Goal: Information Seeking & Learning: Learn about a topic

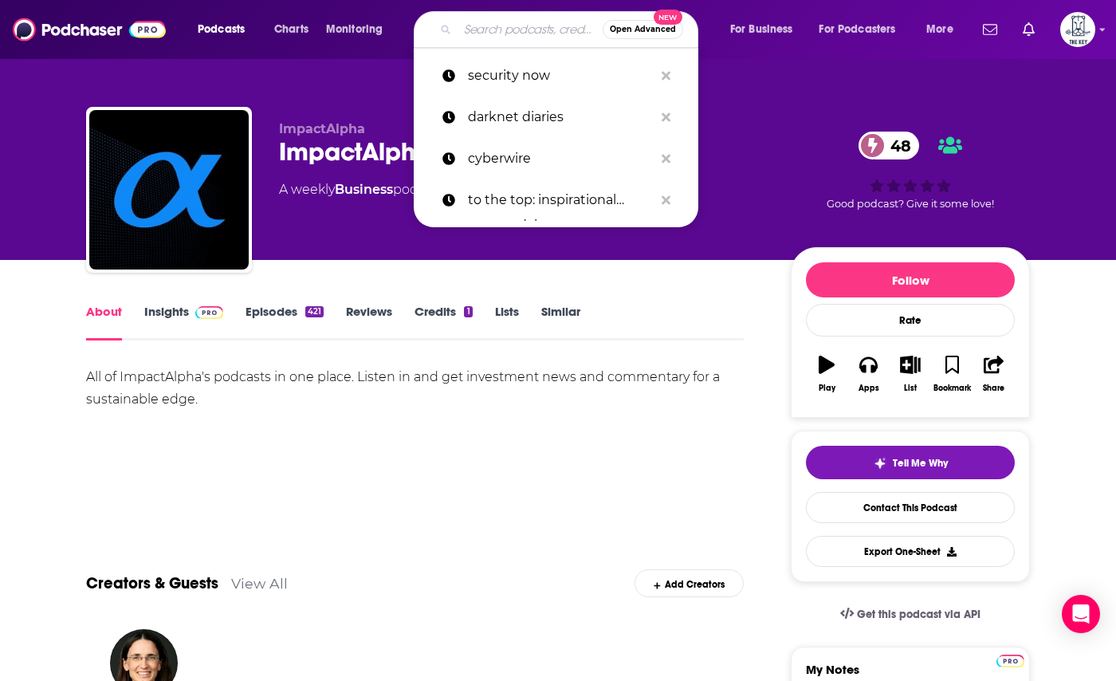
click at [515, 18] on input "Search podcasts, credits, & more..." at bounding box center [530, 30] width 145 height 26
paste input "FMCG Podcast"
type input "FMCG Podcast"
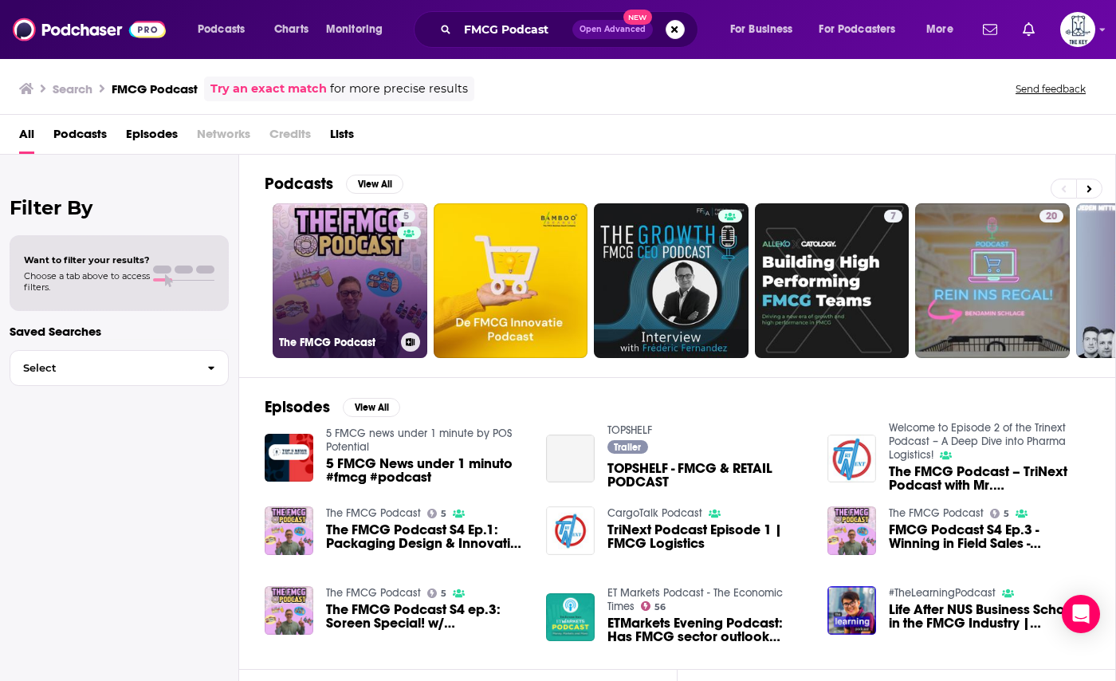
click at [326, 267] on link "5 The FMCG Podcast" at bounding box center [350, 280] width 155 height 155
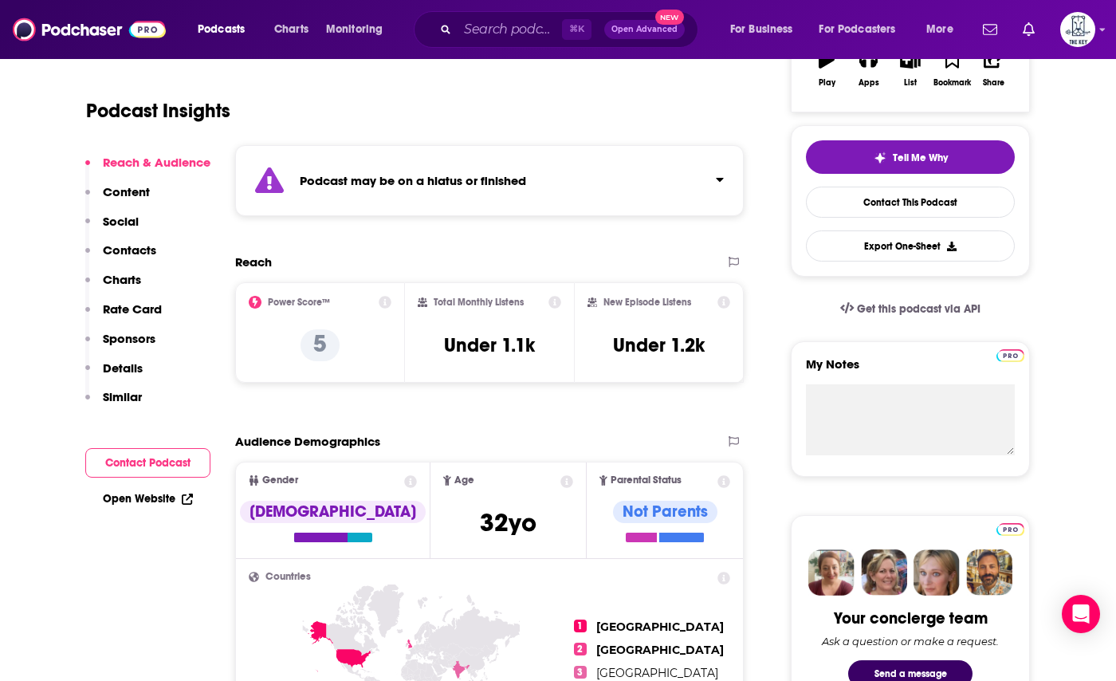
scroll to position [366, 0]
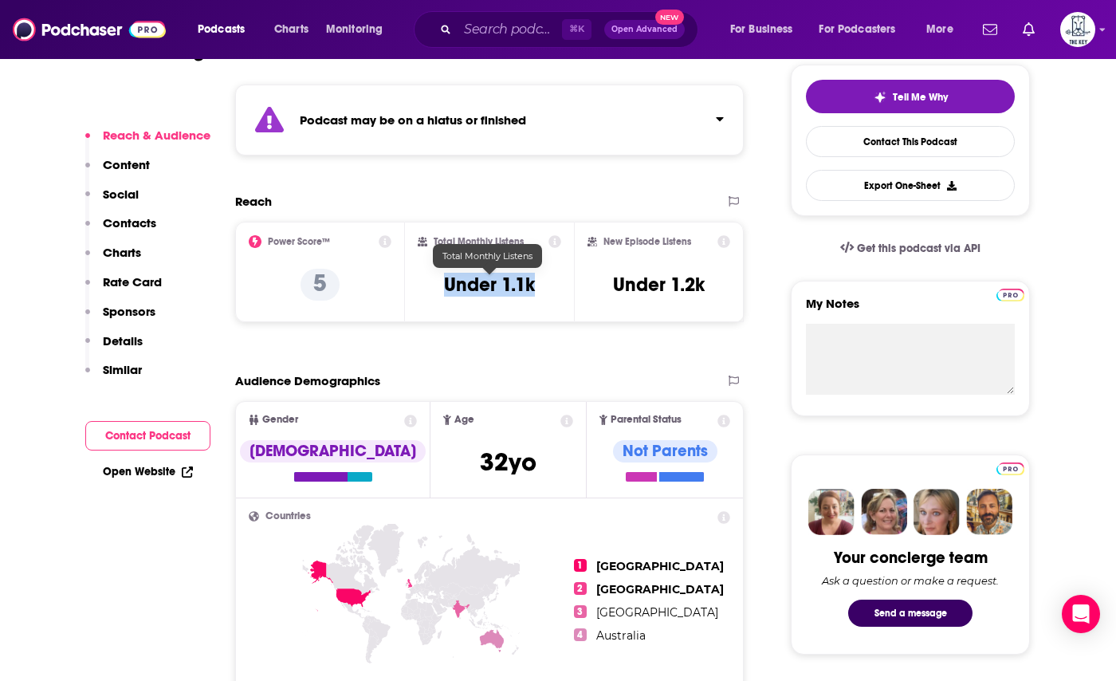
drag, startPoint x: 537, startPoint y: 283, endPoint x: 418, endPoint y: 286, distance: 119.7
click at [418, 286] on div "Total Monthly Listens Under 1.1k" at bounding box center [490, 271] width 144 height 73
copy h3 "Under 1.1k"
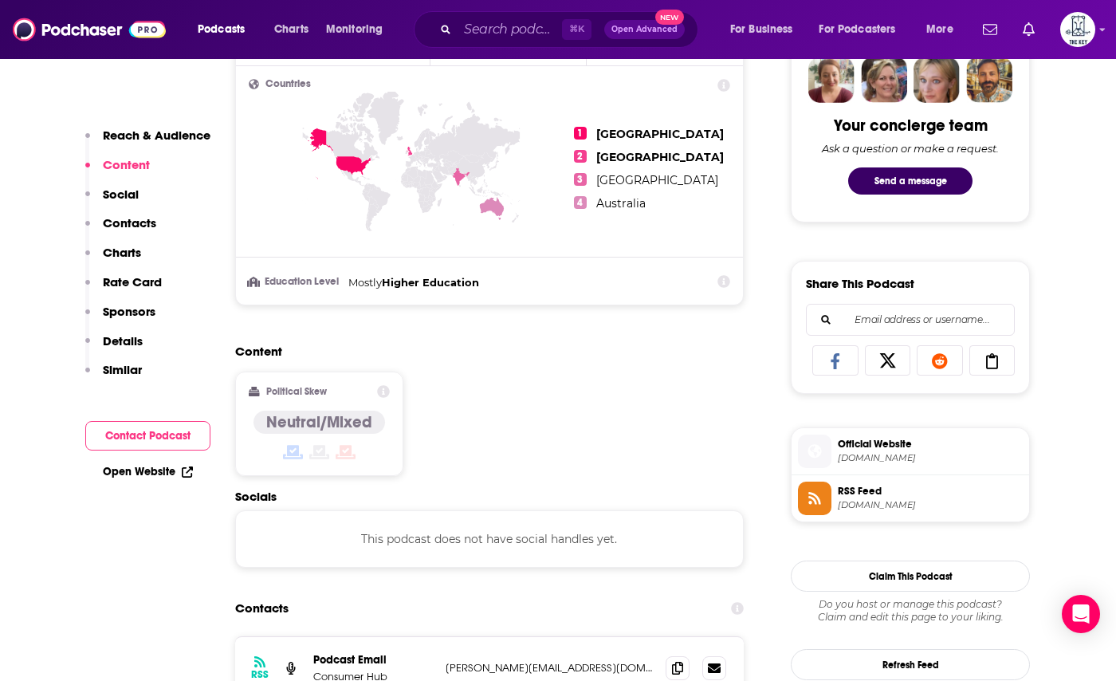
scroll to position [894, 0]
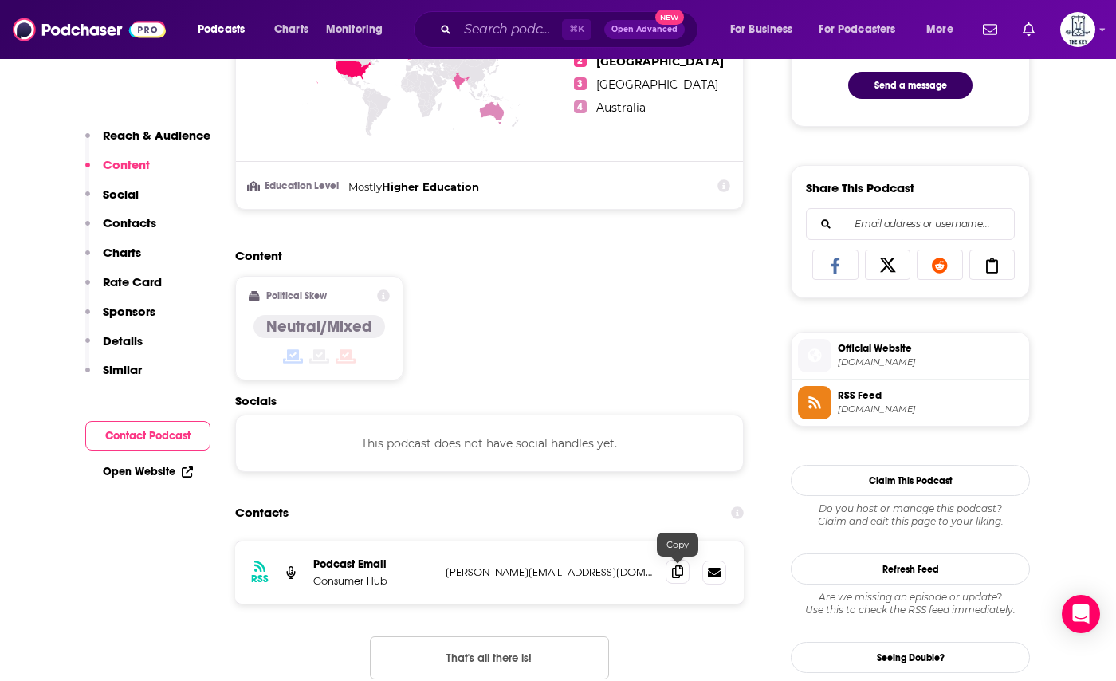
click at [682, 576] on icon at bounding box center [677, 571] width 11 height 13
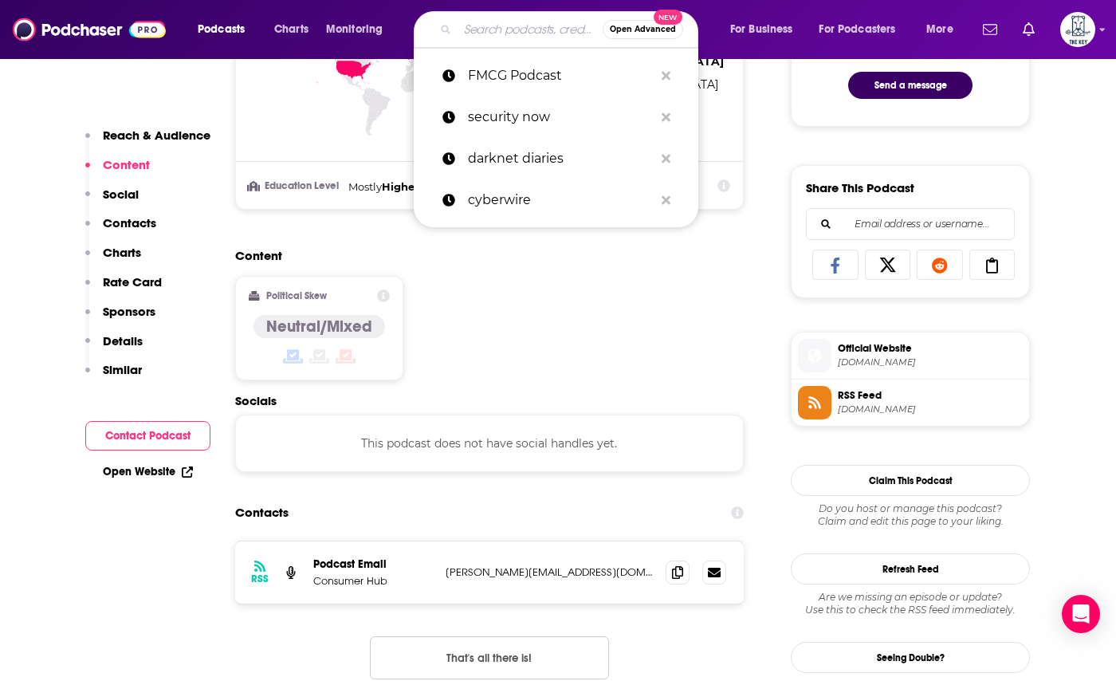
click at [473, 19] on input "Search podcasts, credits, & more..." at bounding box center [530, 30] width 145 height 26
paste input "Remarkable Retail"
type input "Remarkable Retail"
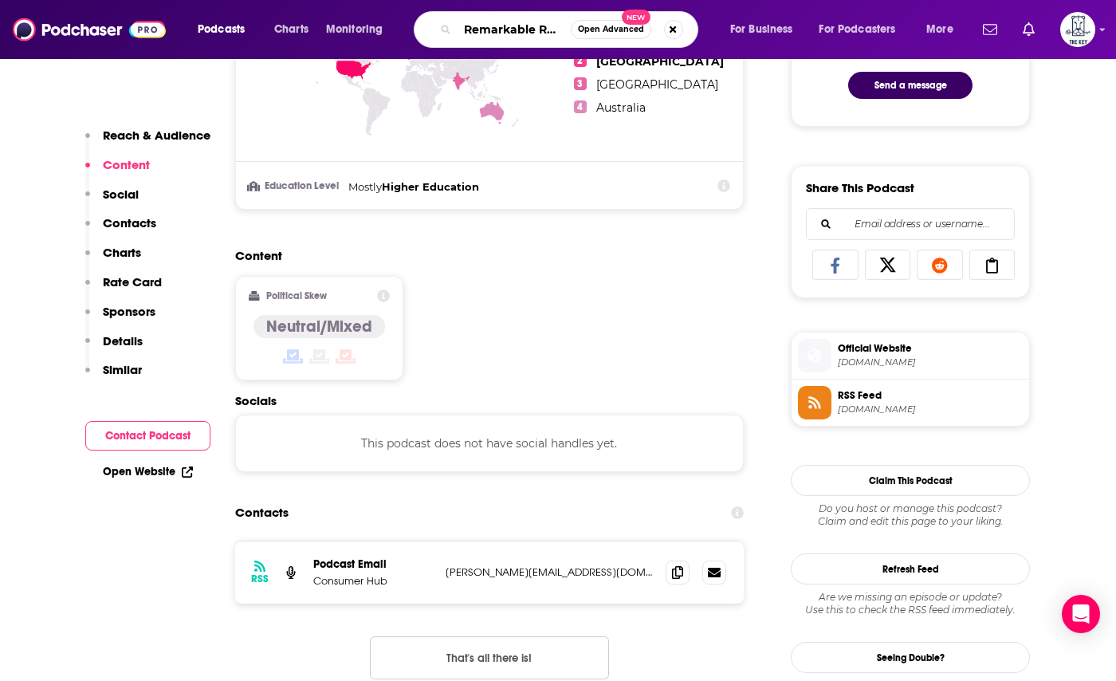
scroll to position [0, 9]
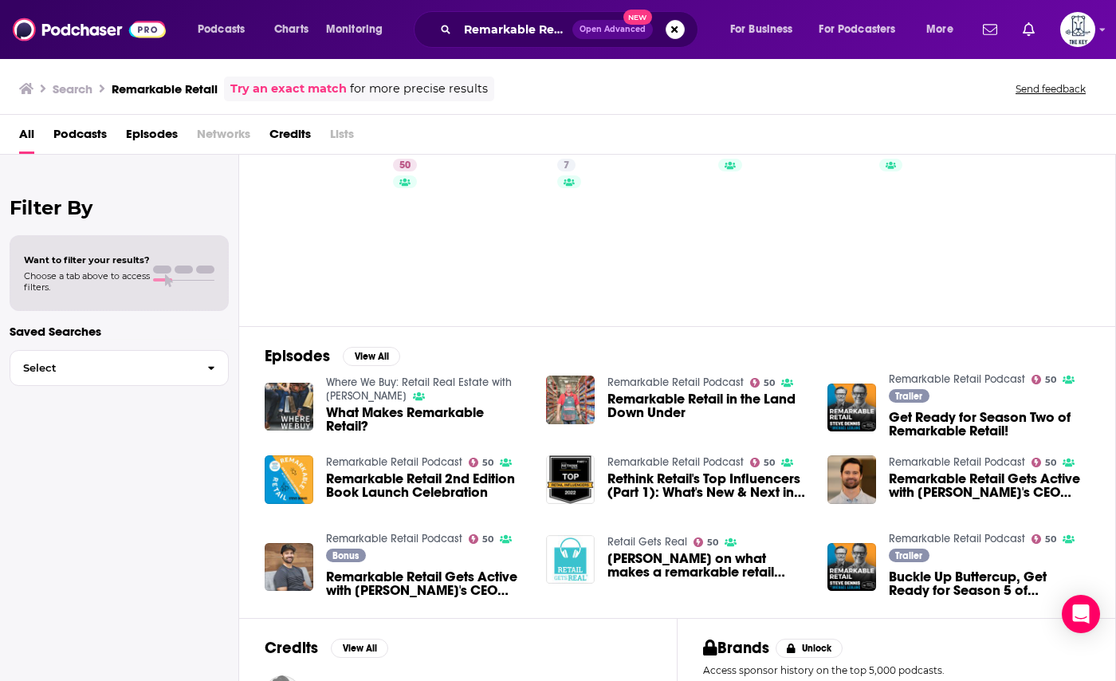
scroll to position [50, 0]
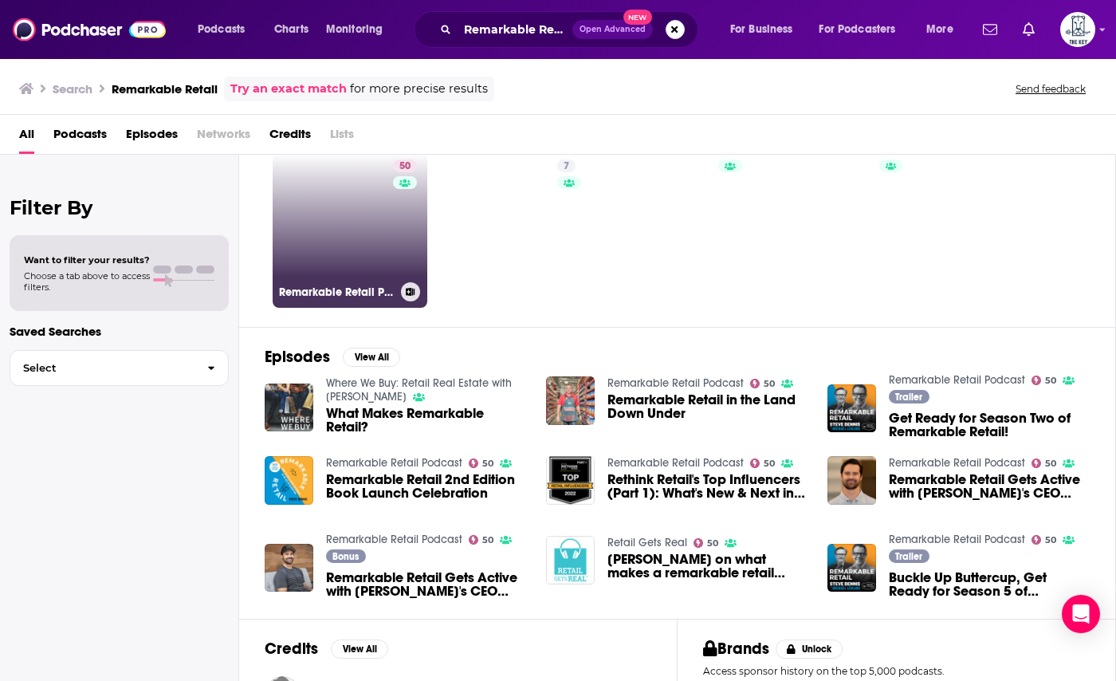
click at [325, 238] on link "50 Remarkable Retail Podcast" at bounding box center [350, 230] width 155 height 155
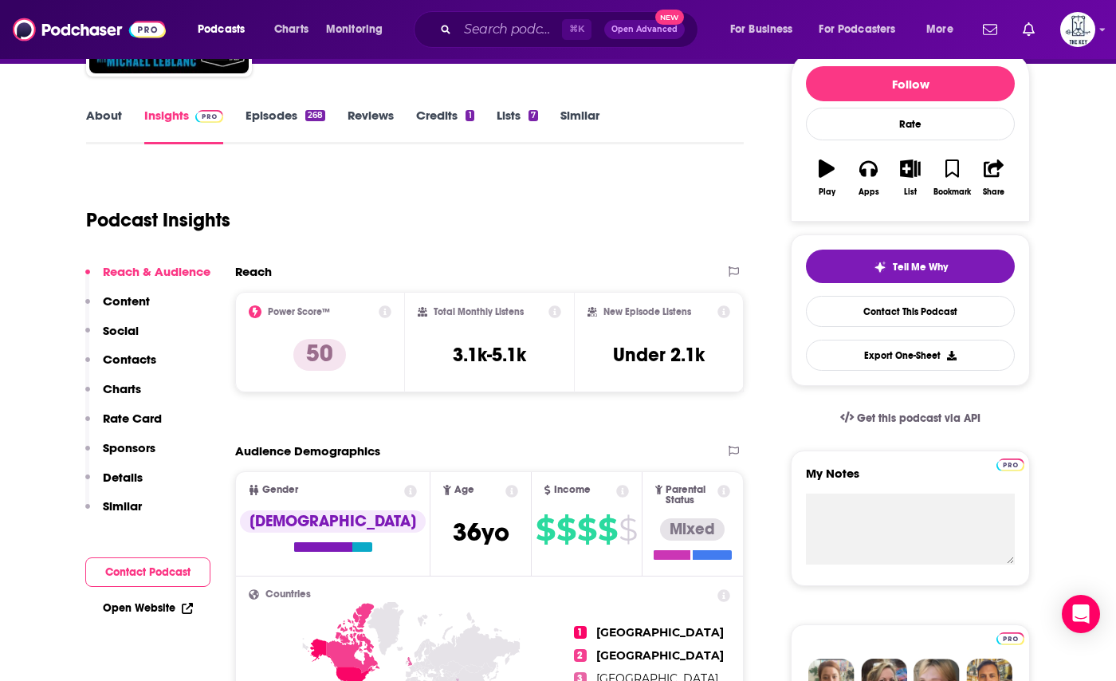
scroll to position [226, 0]
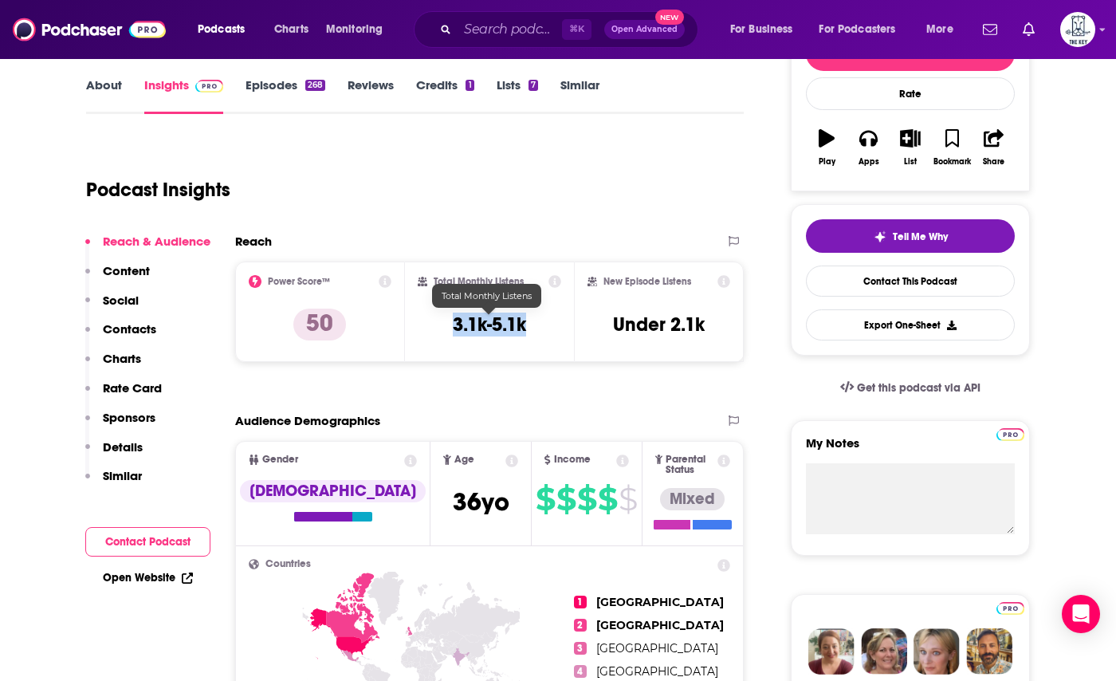
drag, startPoint x: 535, startPoint y: 324, endPoint x: 435, endPoint y: 324, distance: 99.7
click at [435, 324] on div "Total Monthly Listens 3.1k-5.1k" at bounding box center [490, 311] width 144 height 73
copy h3 "3.1k-5.1k"
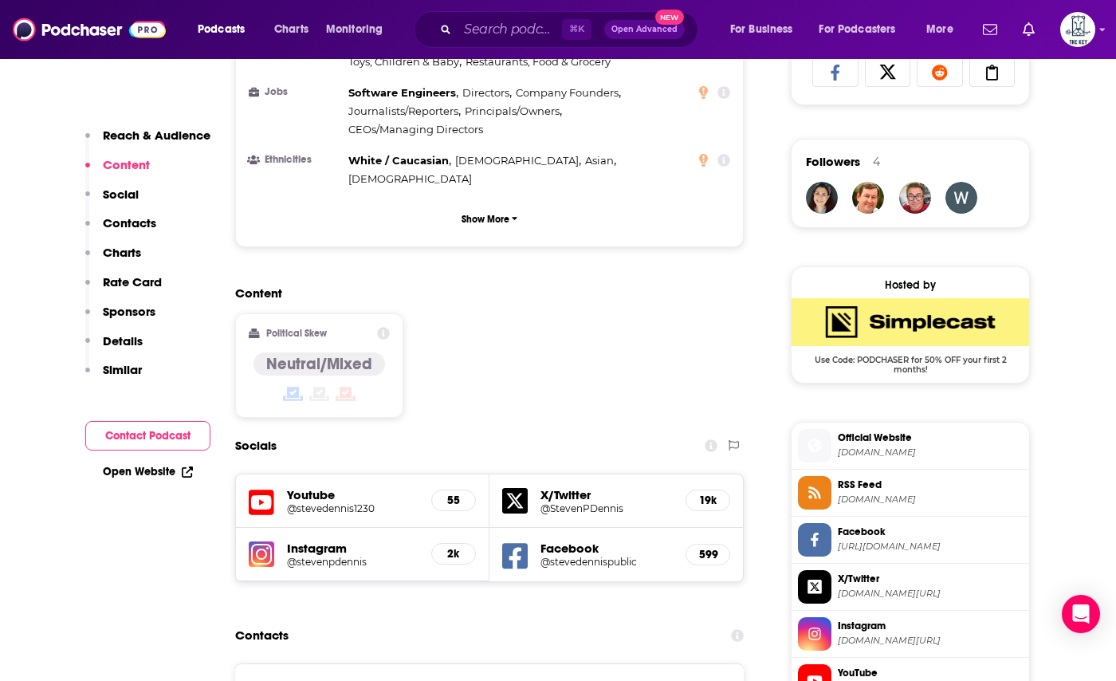
scroll to position [1207, 0]
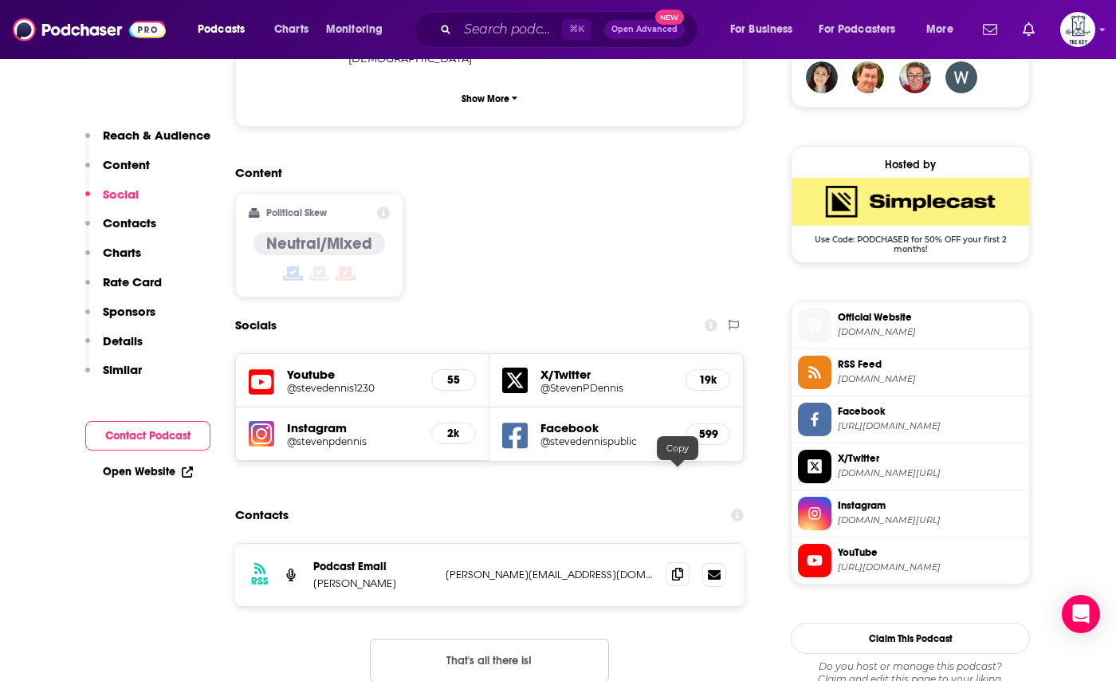
click at [679, 568] on icon at bounding box center [677, 574] width 11 height 13
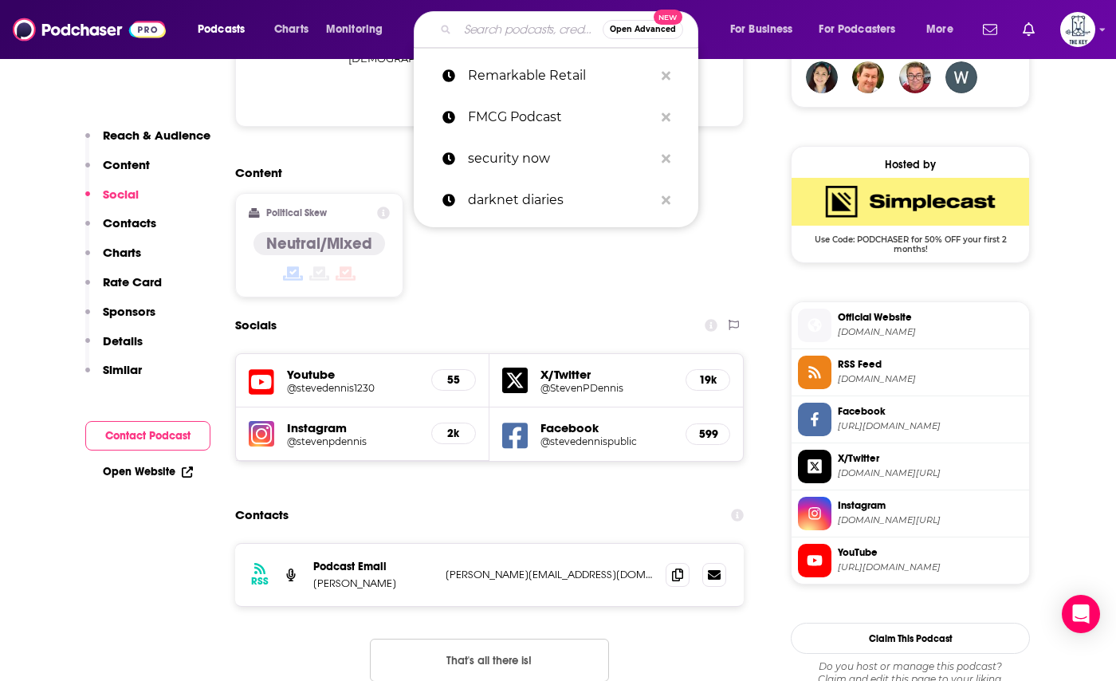
click at [500, 36] on input "Search podcasts, credits, & more..." at bounding box center [530, 30] width 145 height 26
paste input "Retail Technology Podcast"
type input "Retail Technology Podcast"
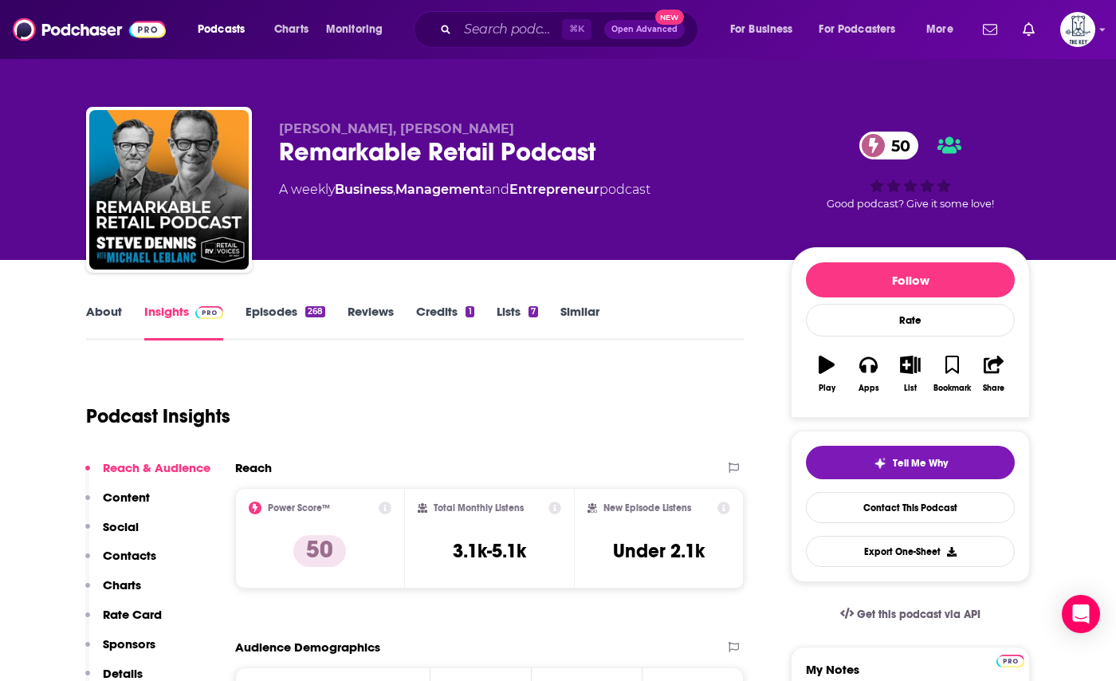
click at [286, 309] on link "Episodes 268" at bounding box center [286, 322] width 80 height 37
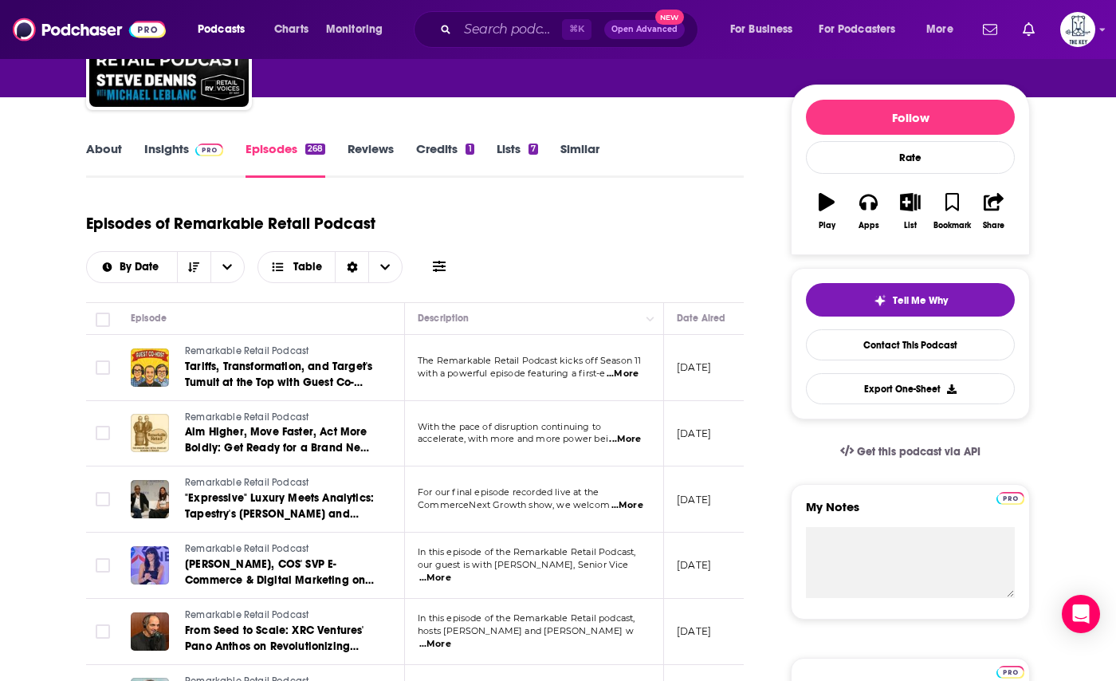
scroll to position [206, 0]
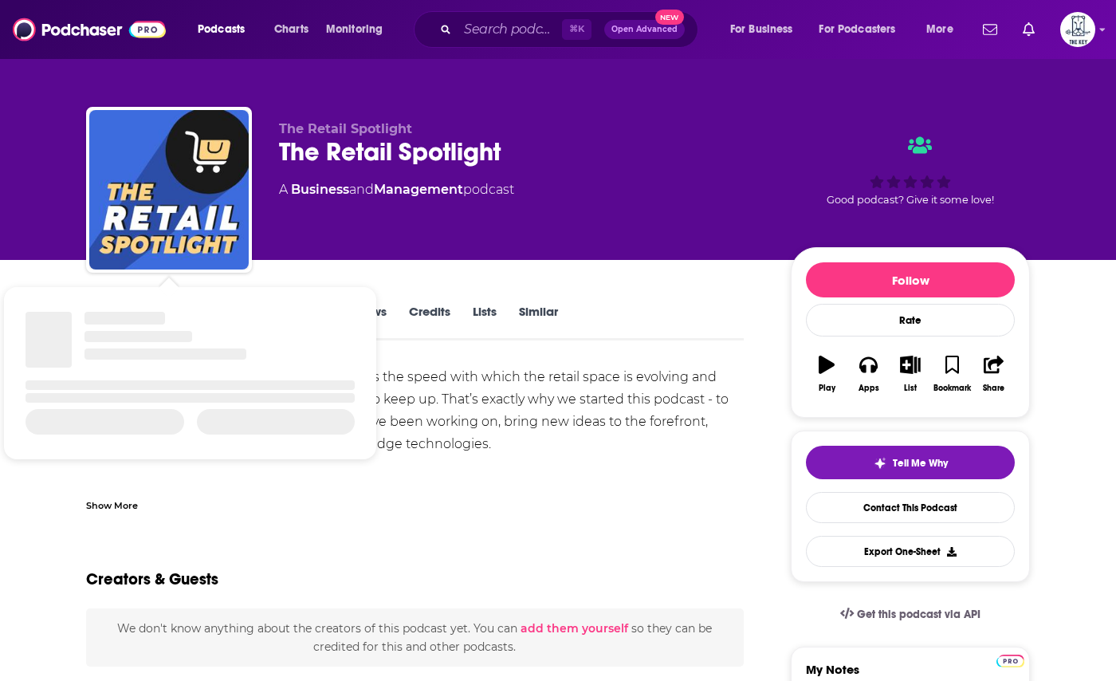
click at [387, 240] on div "The Retail Spotlight The Retail Spotlight A Business and Management podcast" at bounding box center [522, 185] width 486 height 128
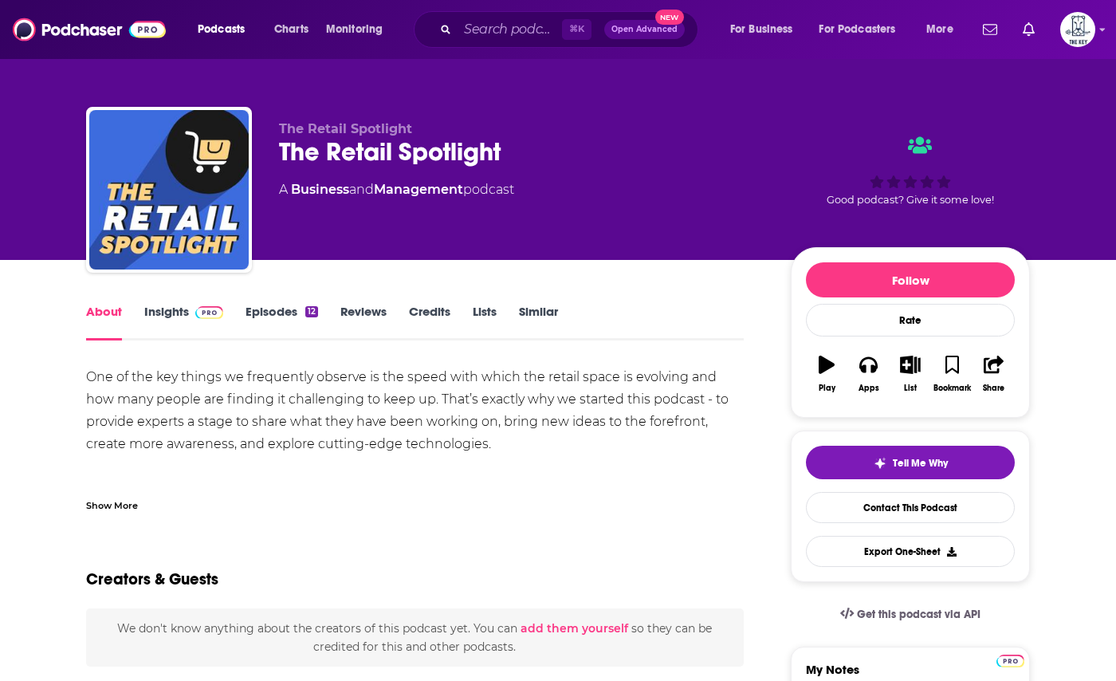
click at [206, 317] on img at bounding box center [209, 312] width 28 height 13
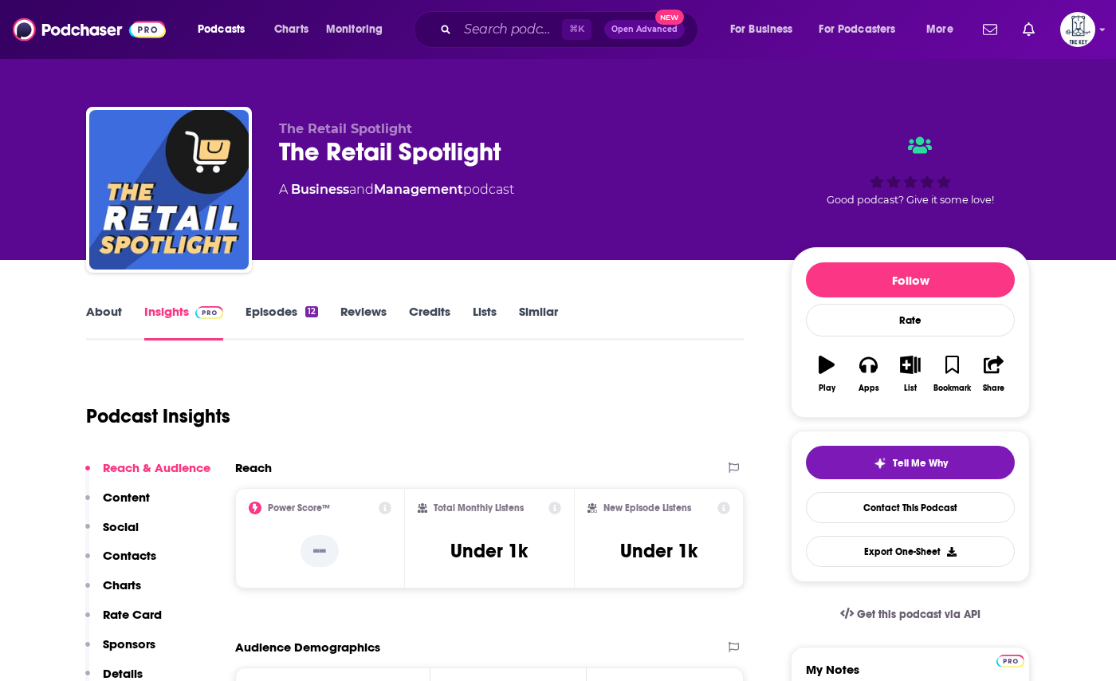
scroll to position [174, 0]
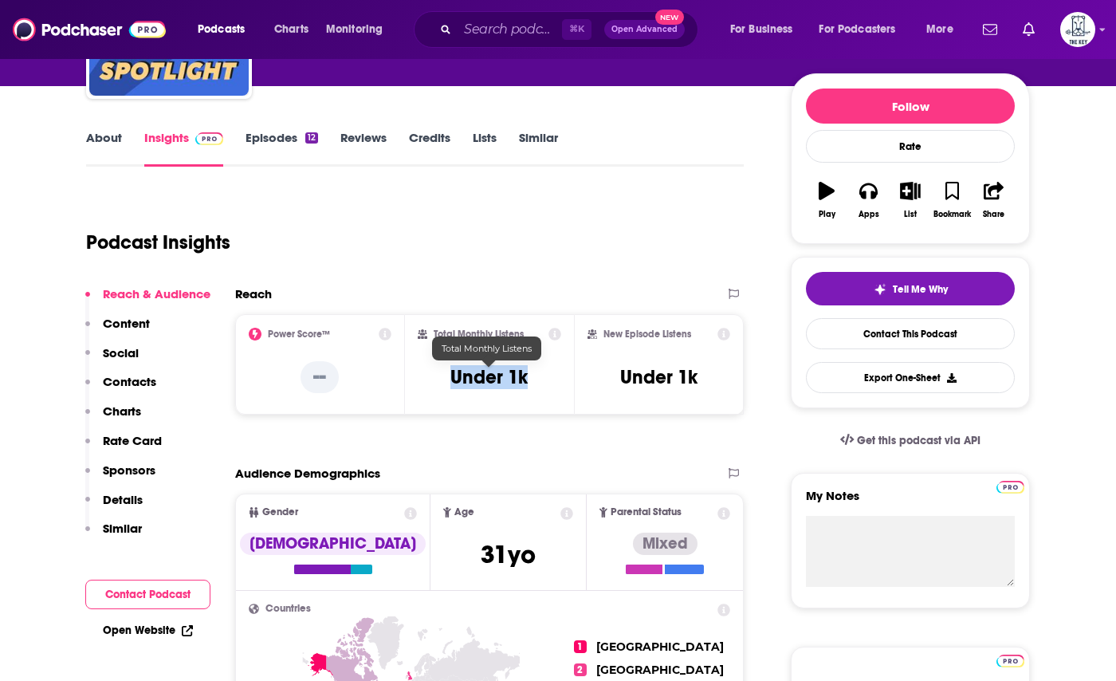
drag, startPoint x: 544, startPoint y: 380, endPoint x: 427, endPoint y: 380, distance: 117.2
click at [427, 380] on div "Total Monthly Listens Under 1k" at bounding box center [490, 364] width 144 height 73
copy h3 "Under 1k"
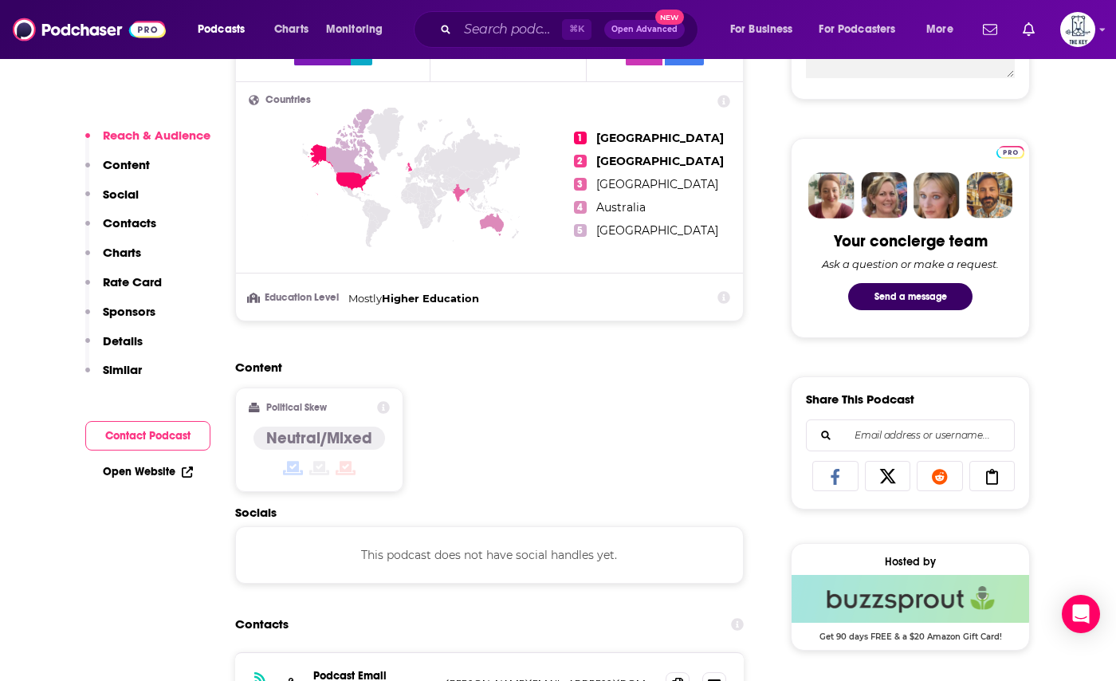
scroll to position [740, 0]
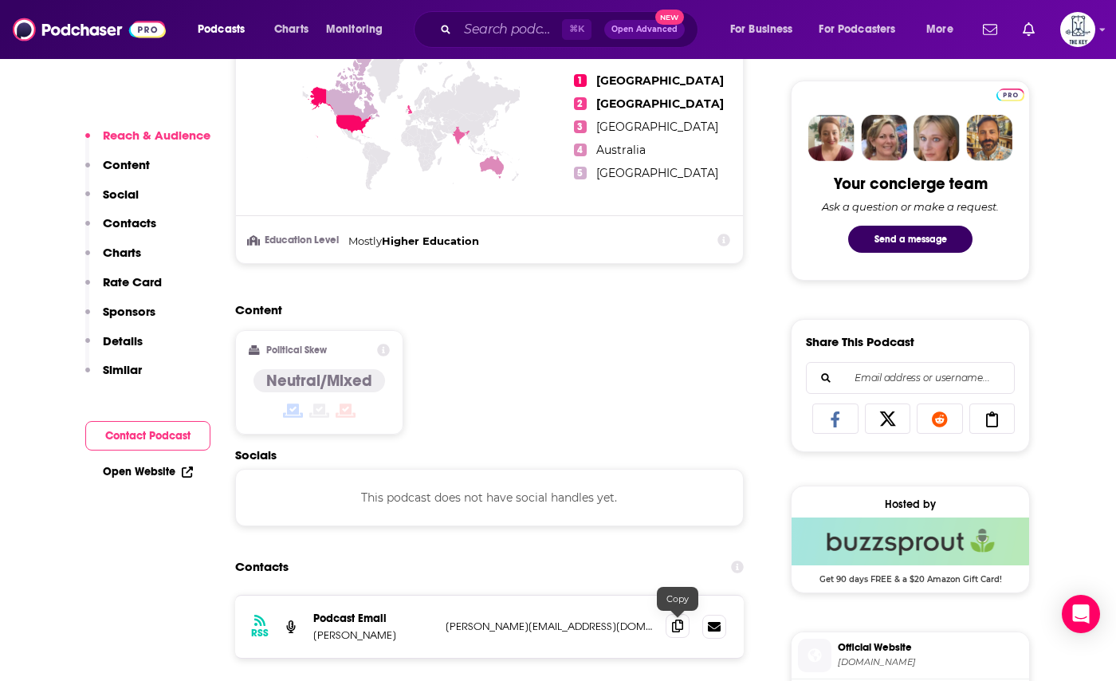
click at [687, 625] on span at bounding box center [678, 626] width 24 height 24
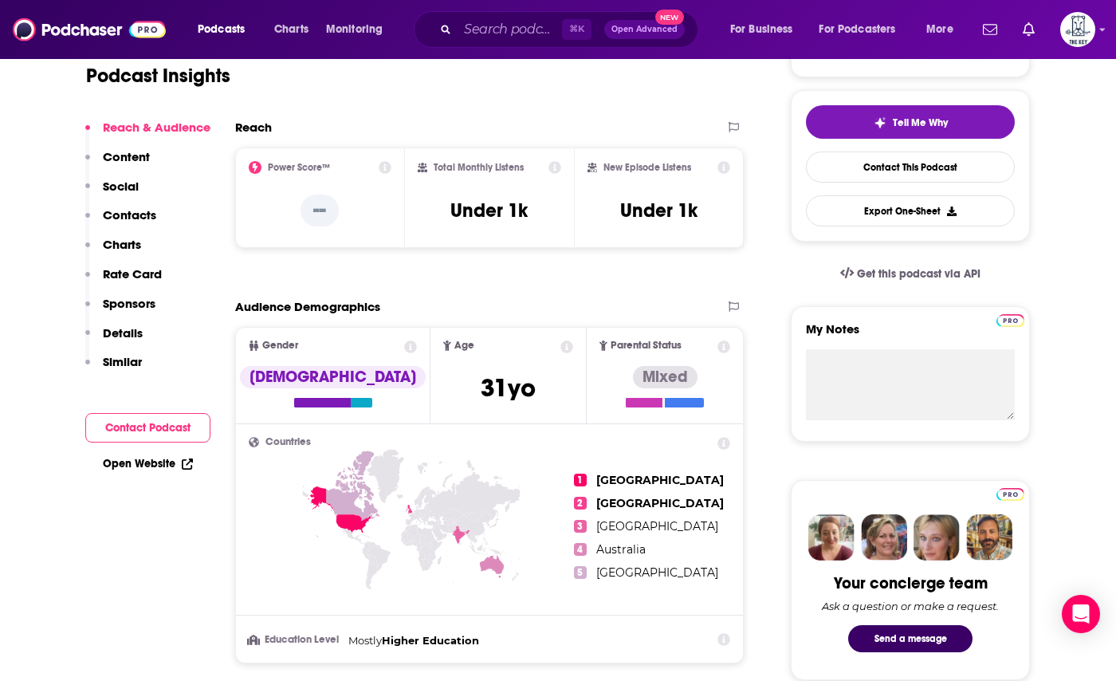
scroll to position [0, 0]
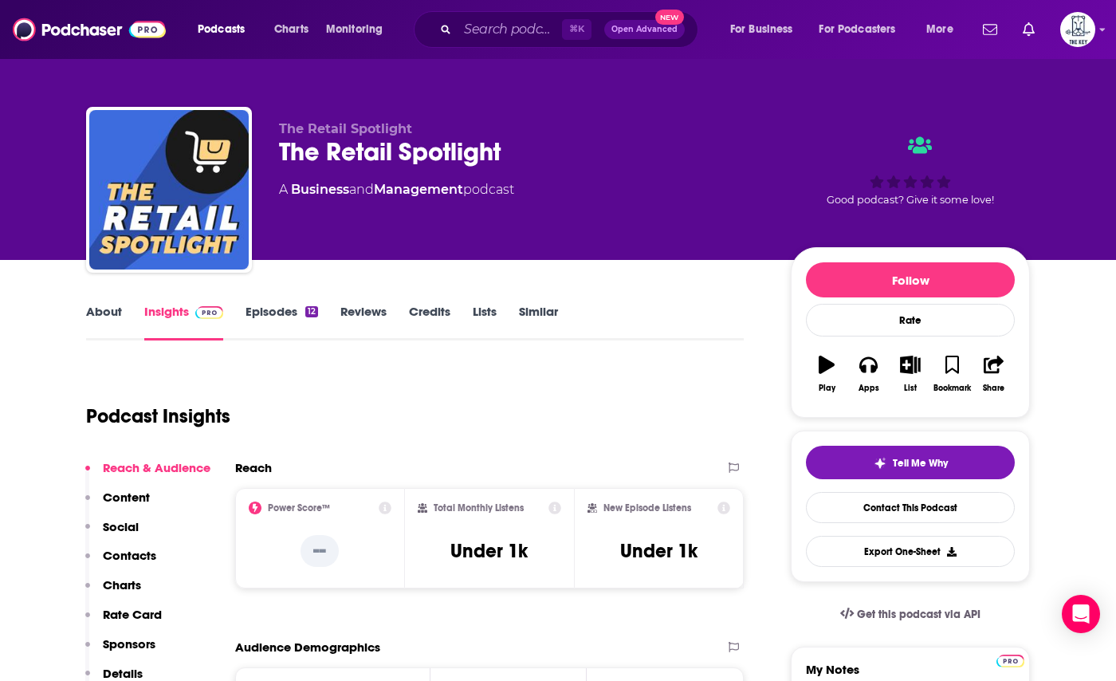
click at [115, 304] on link "About" at bounding box center [104, 322] width 36 height 37
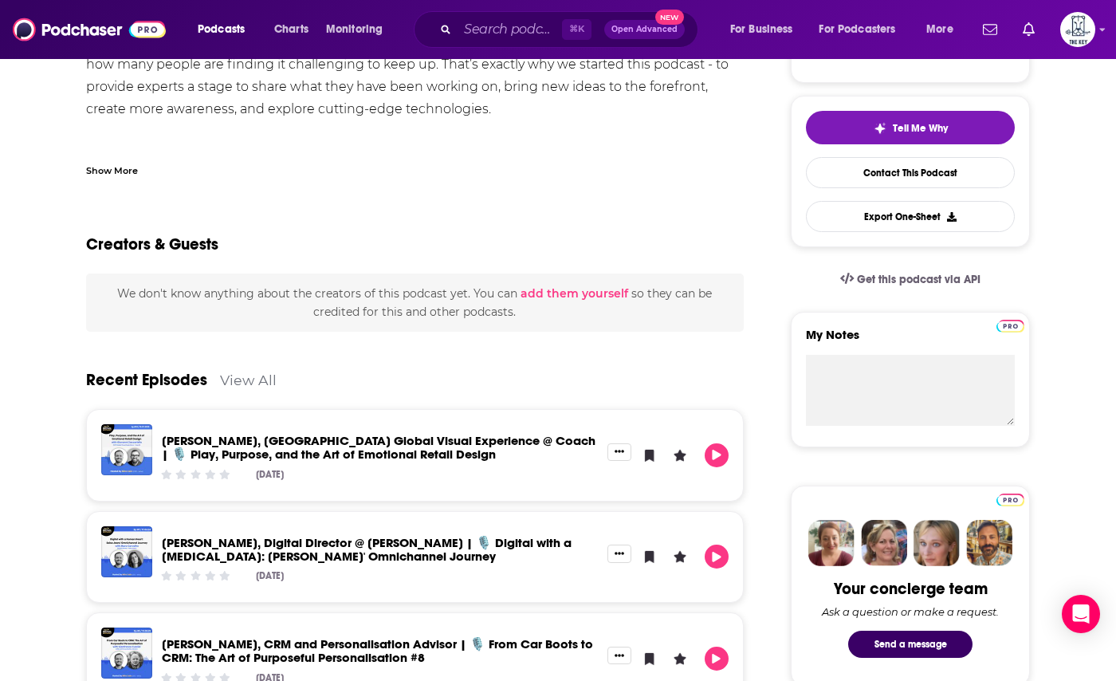
scroll to position [401, 0]
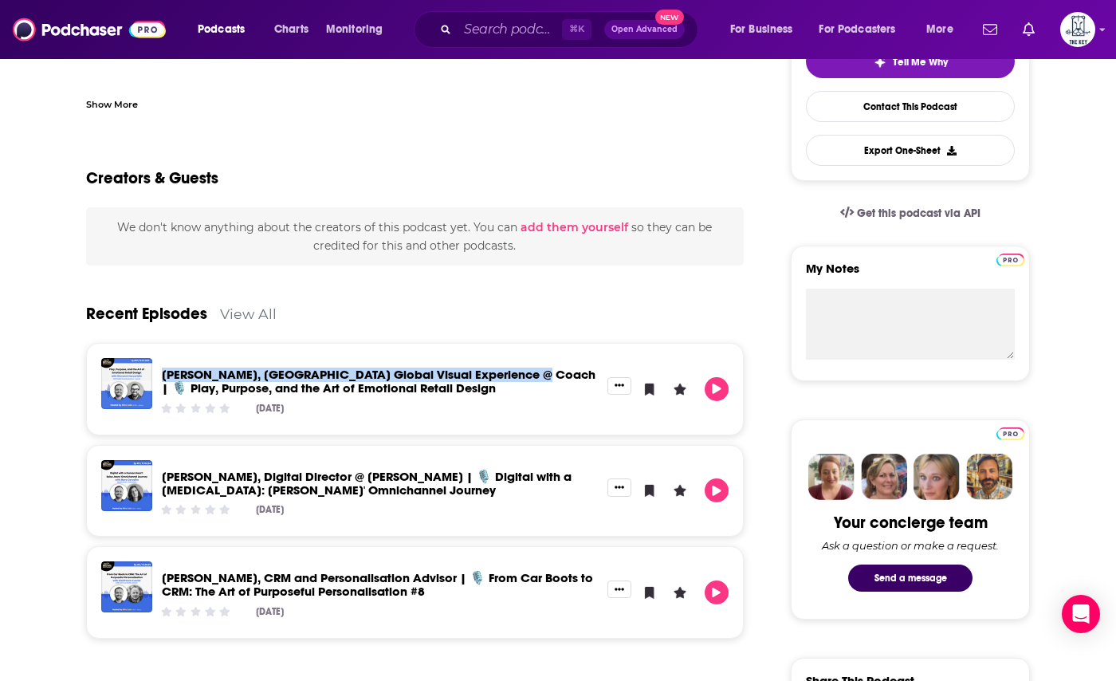
drag, startPoint x: 154, startPoint y: 370, endPoint x: 520, endPoint y: 378, distance: 366.1
click at [520, 378] on div "Giovanni Zaccariello, SVP Global Visual Experience @ Coach | 🎙️ Play, Purpose, …" at bounding box center [379, 389] width 455 height 62
copy link "Giovanni Zaccariello, SVP Global Visual Experience @ Coach"
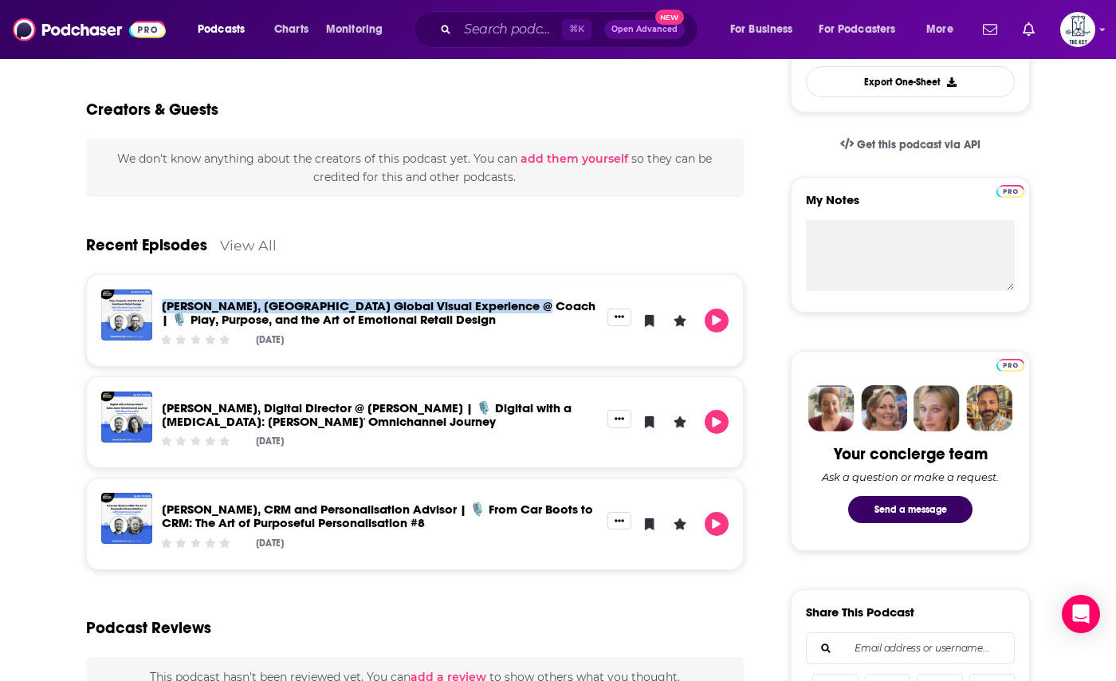
scroll to position [373, 0]
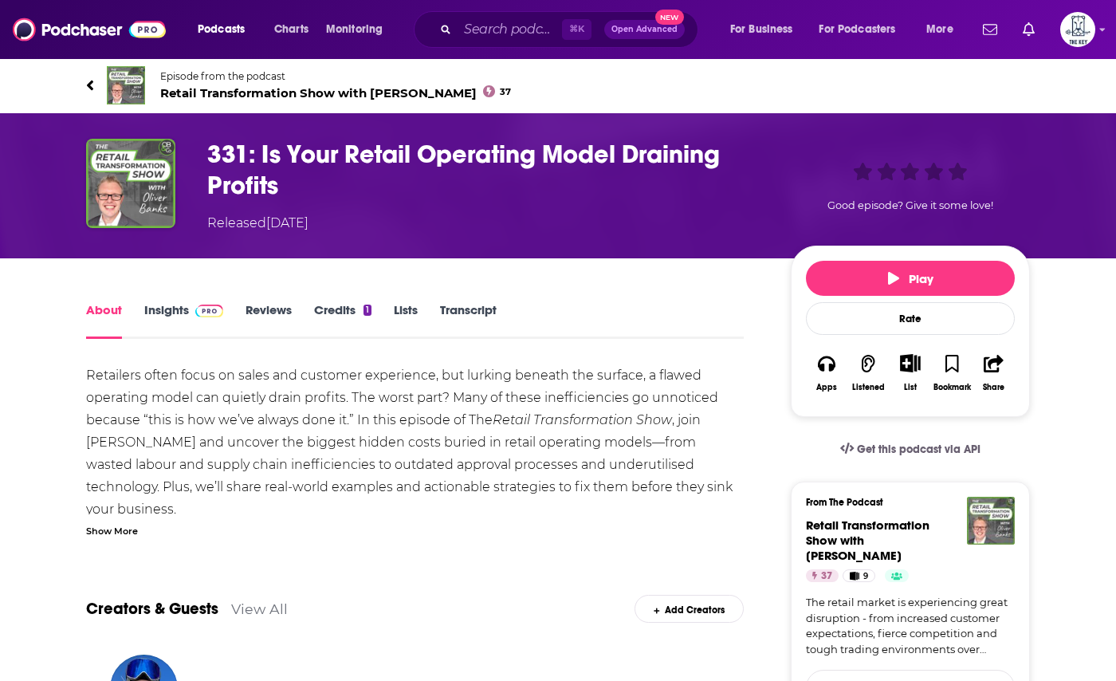
click at [195, 311] on img at bounding box center [209, 311] width 28 height 13
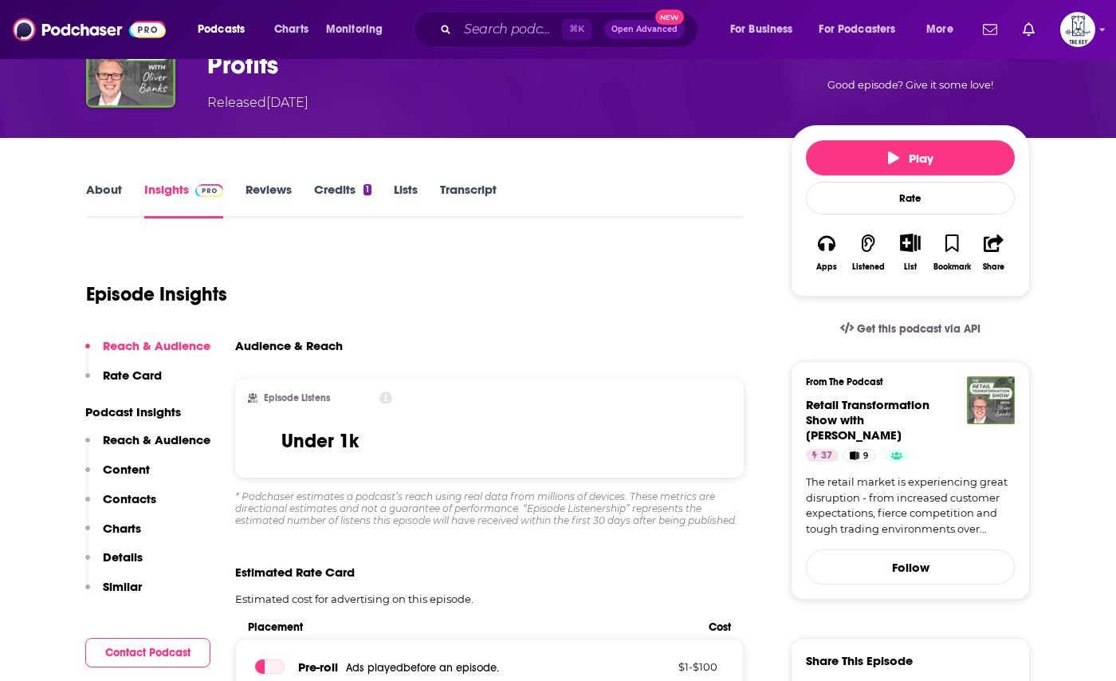
scroll to position [250, 0]
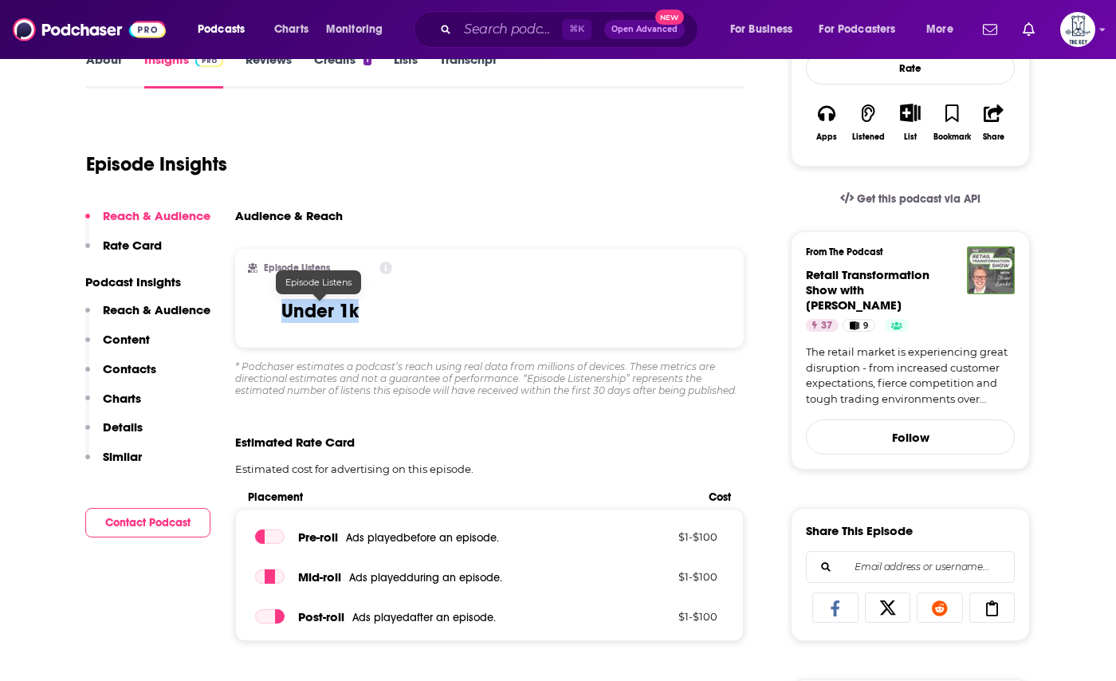
drag, startPoint x: 380, startPoint y: 317, endPoint x: 270, endPoint y: 316, distance: 109.3
click at [270, 316] on div "Episode Listens Under 1k" at bounding box center [320, 298] width 144 height 73
copy h3 "Under 1k"
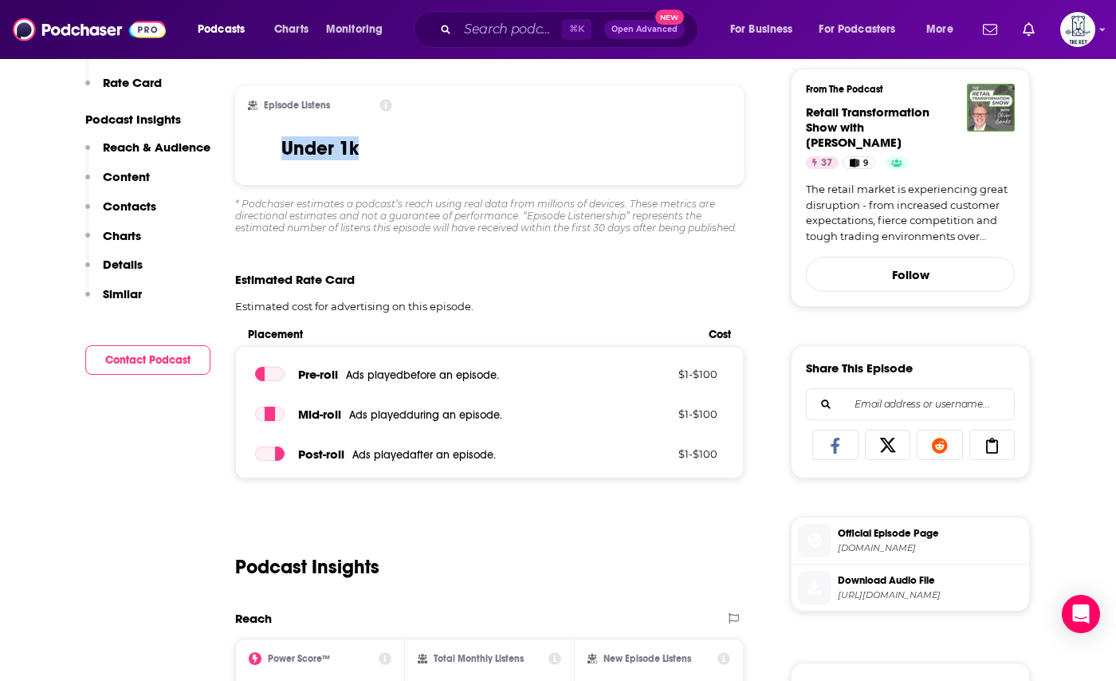
scroll to position [746, 0]
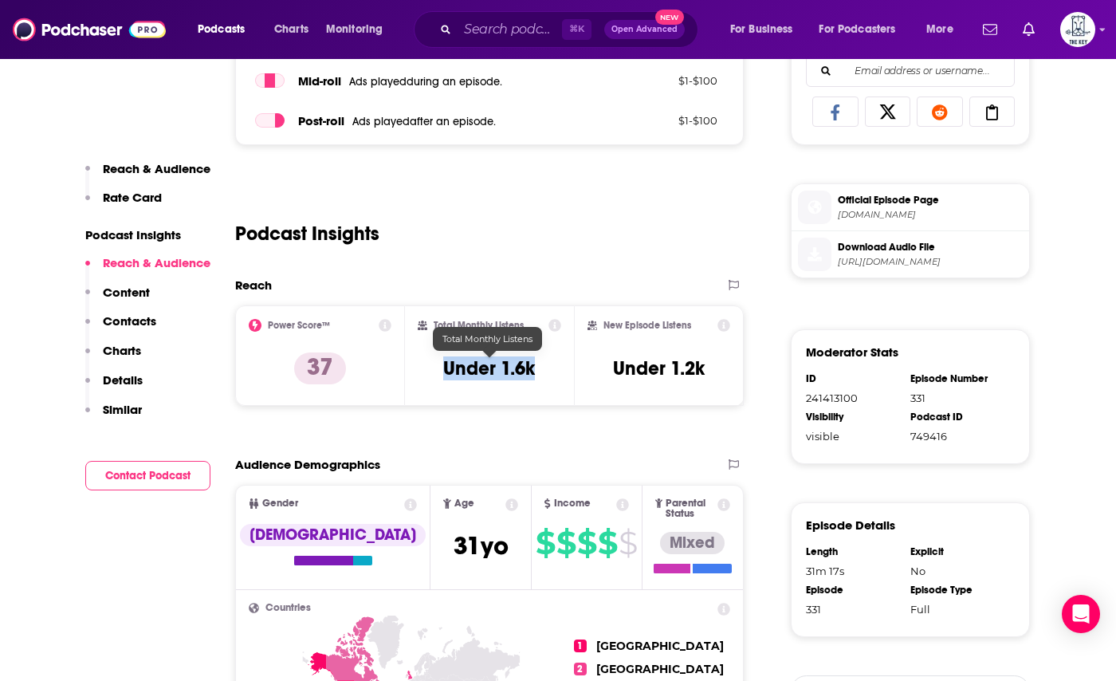
drag, startPoint x: 537, startPoint y: 367, endPoint x: 412, endPoint y: 367, distance: 125.2
click at [412, 367] on div "Total Monthly Listens Under 1.6k" at bounding box center [490, 355] width 170 height 100
copy h3 "Under 1.6k"
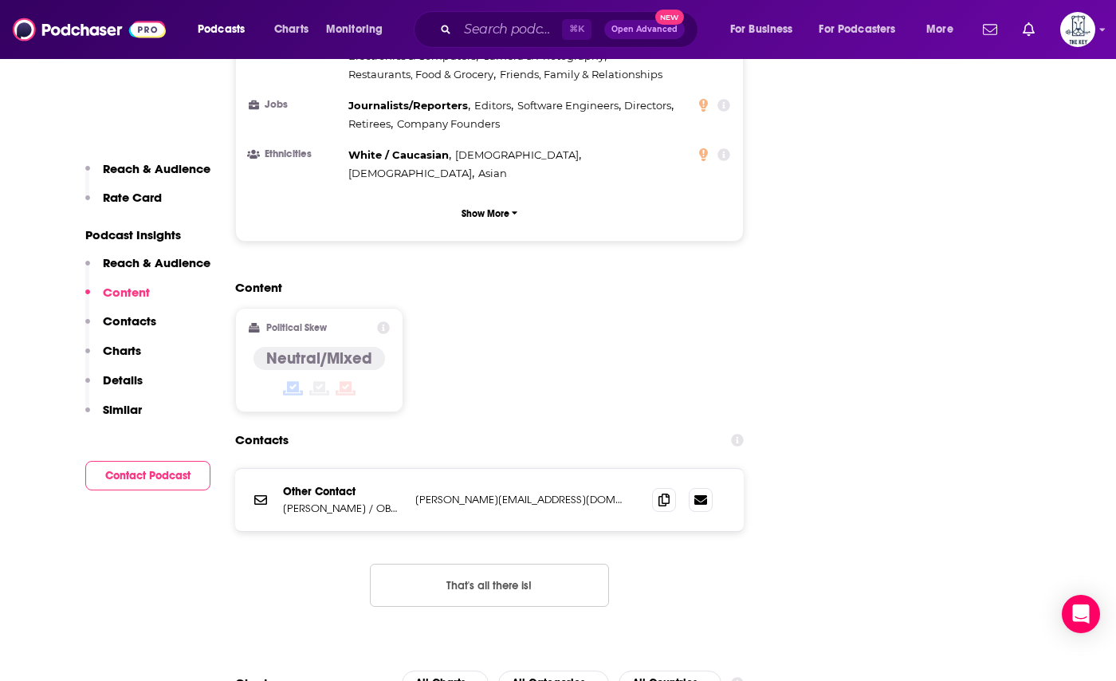
scroll to position [1680, 0]
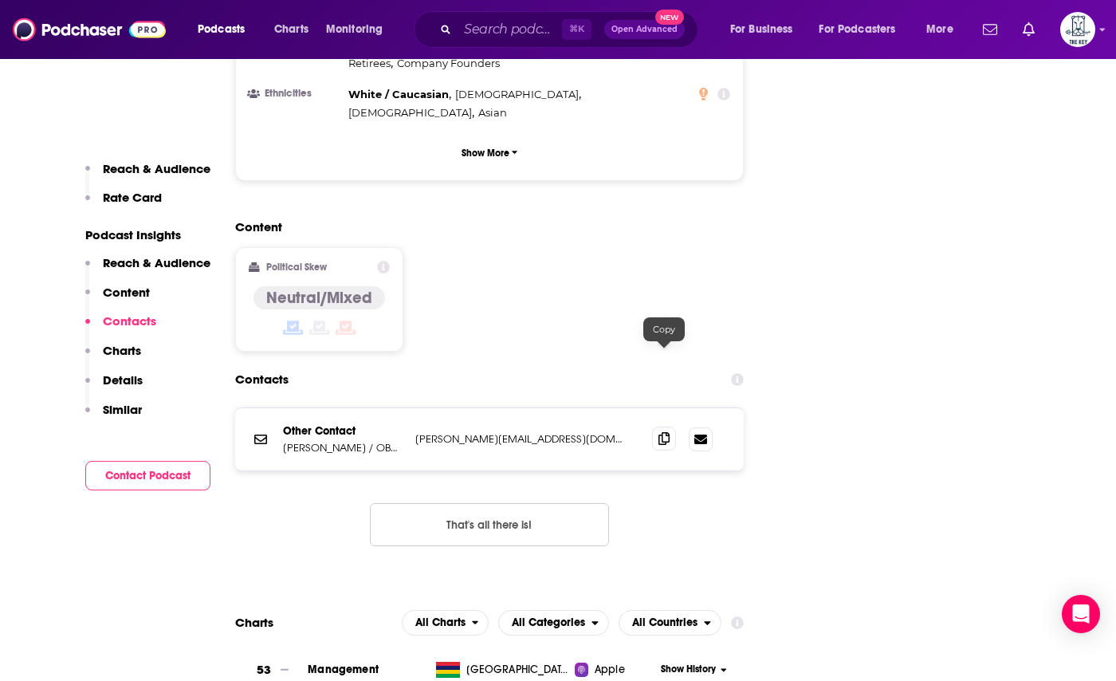
click at [664, 432] on icon at bounding box center [664, 438] width 11 height 13
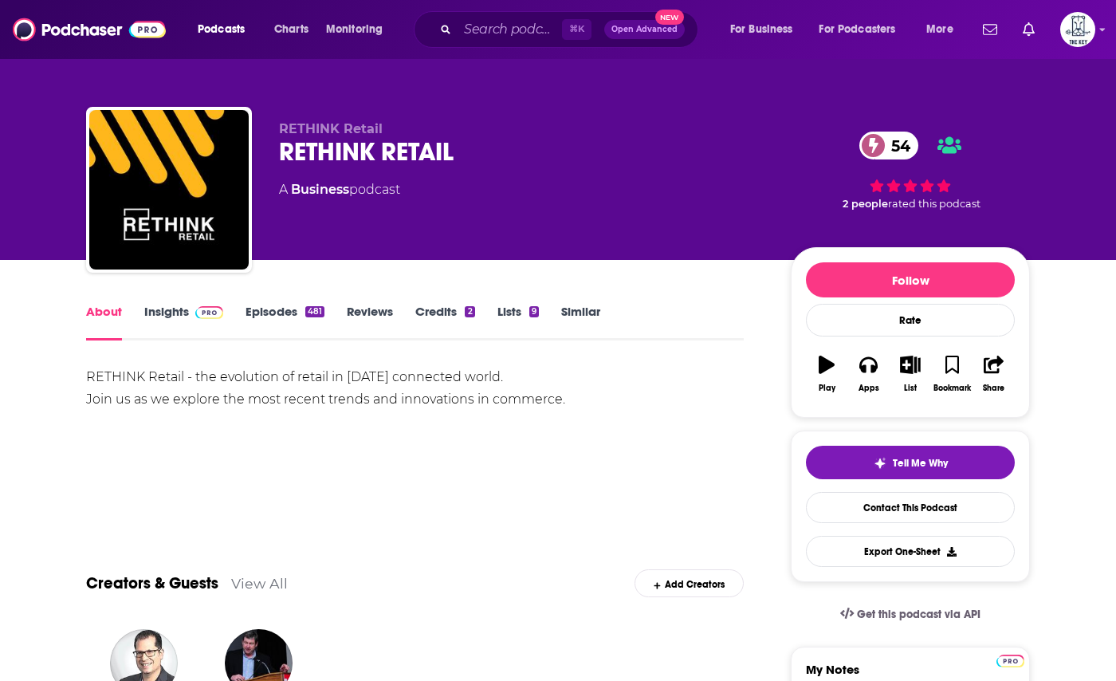
click at [190, 313] on span at bounding box center [206, 311] width 34 height 15
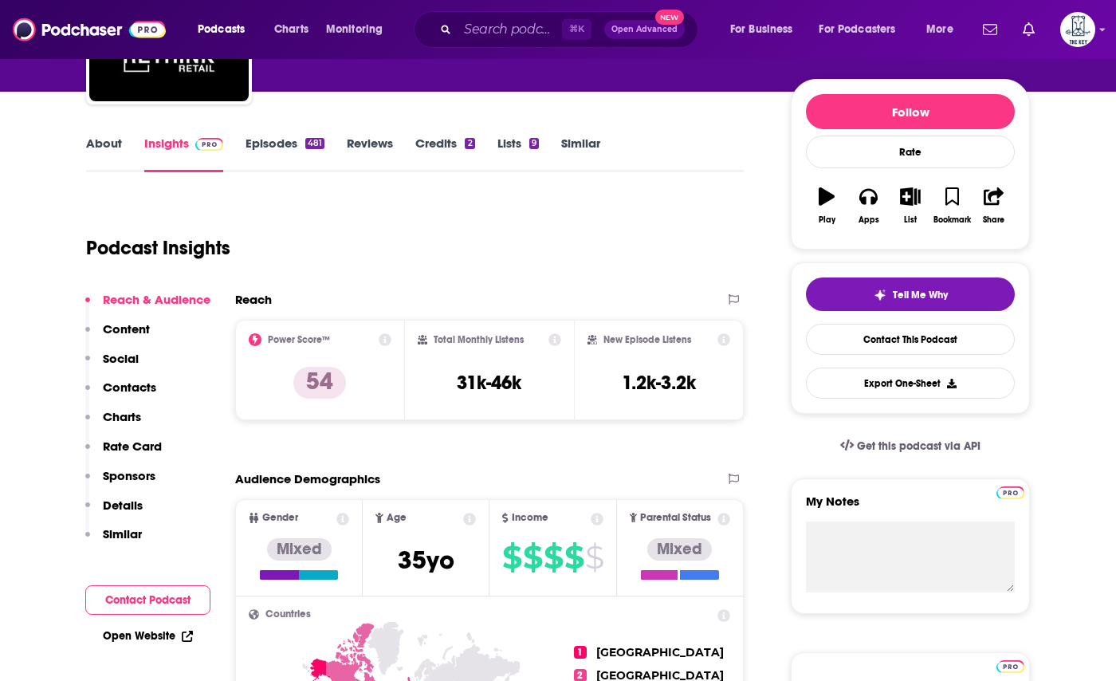
scroll to position [285, 0]
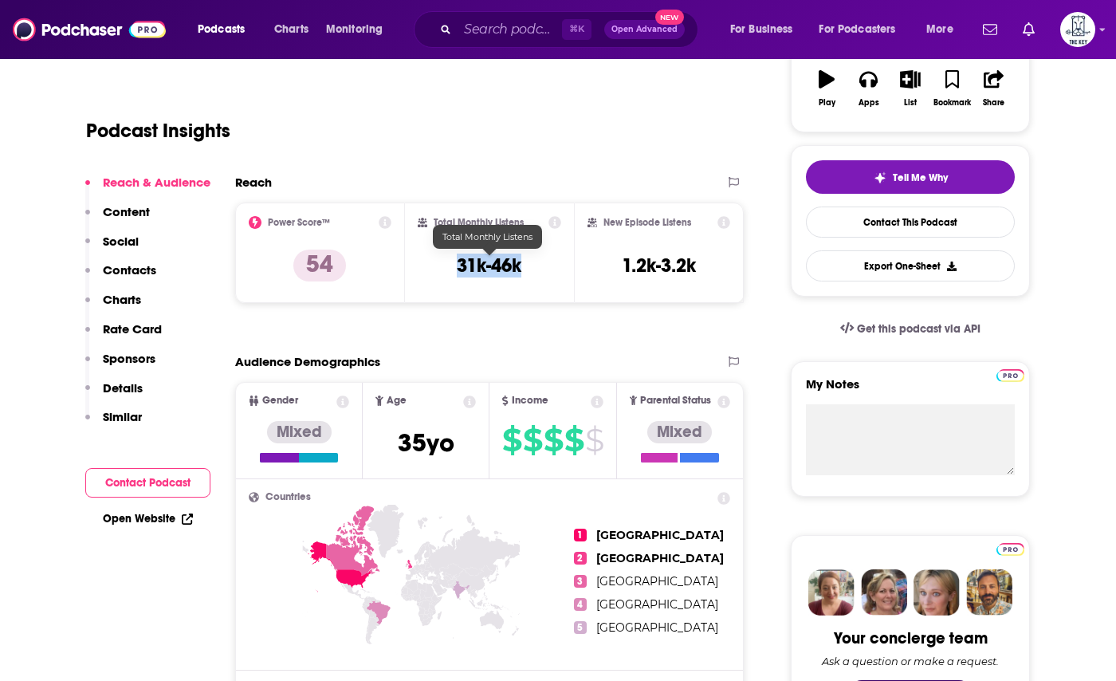
drag, startPoint x: 538, startPoint y: 266, endPoint x: 441, endPoint y: 265, distance: 97.3
click at [441, 265] on div "Total Monthly Listens 31k-46k" at bounding box center [490, 252] width 144 height 73
copy h3 "31k-46k"
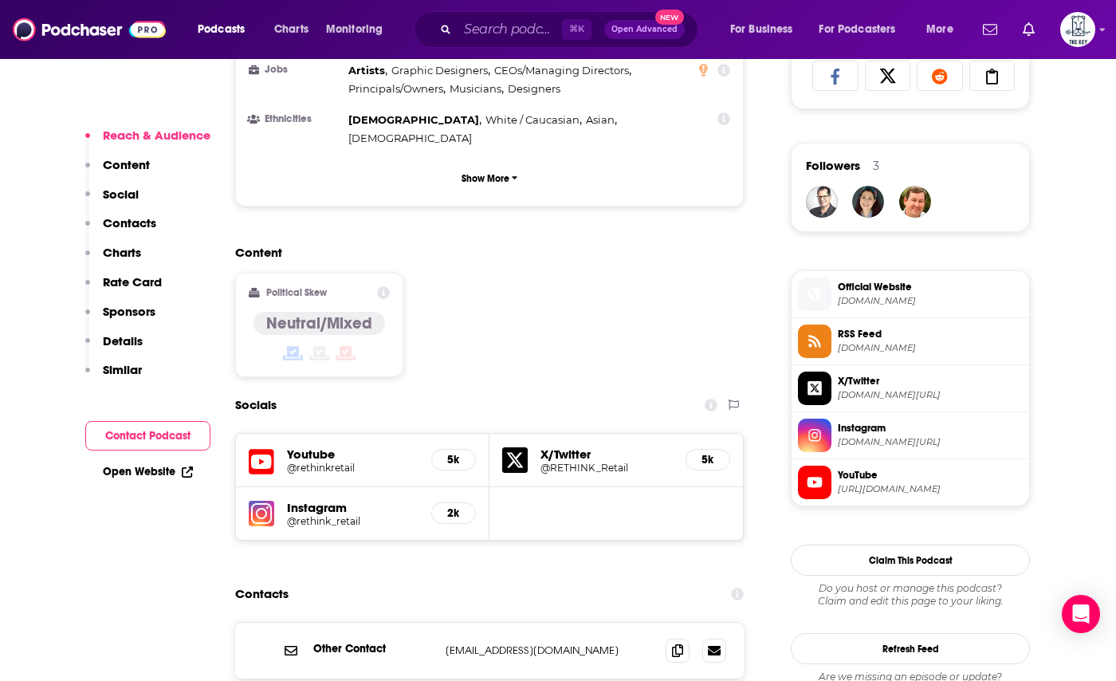
scroll to position [1238, 0]
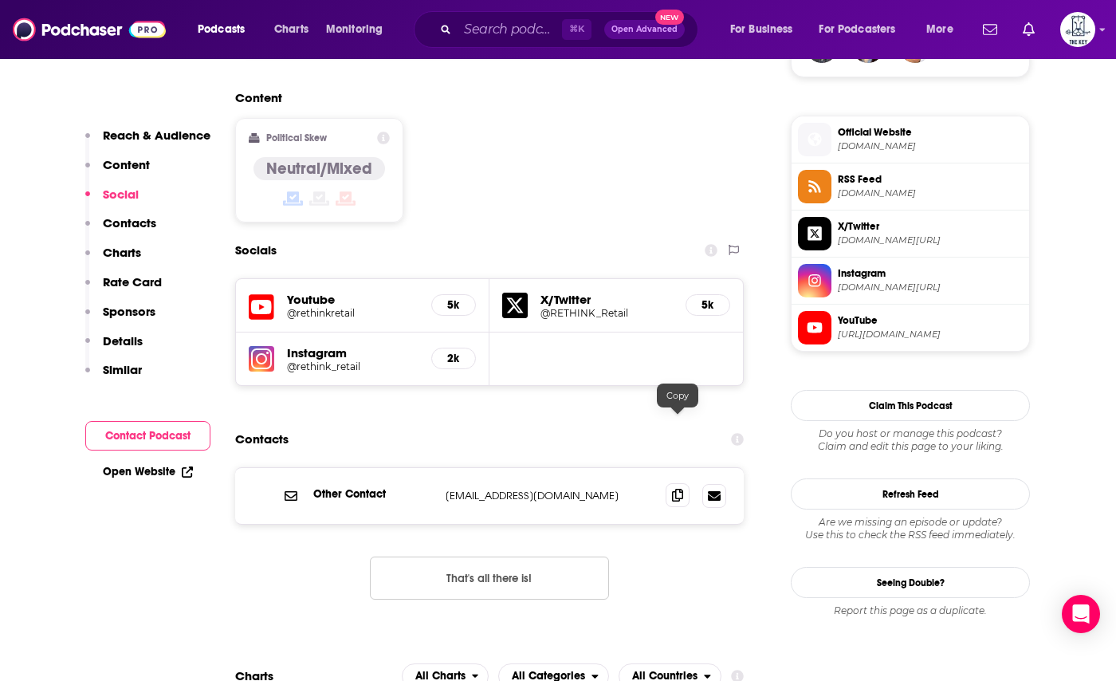
click at [669, 483] on span at bounding box center [678, 495] width 24 height 24
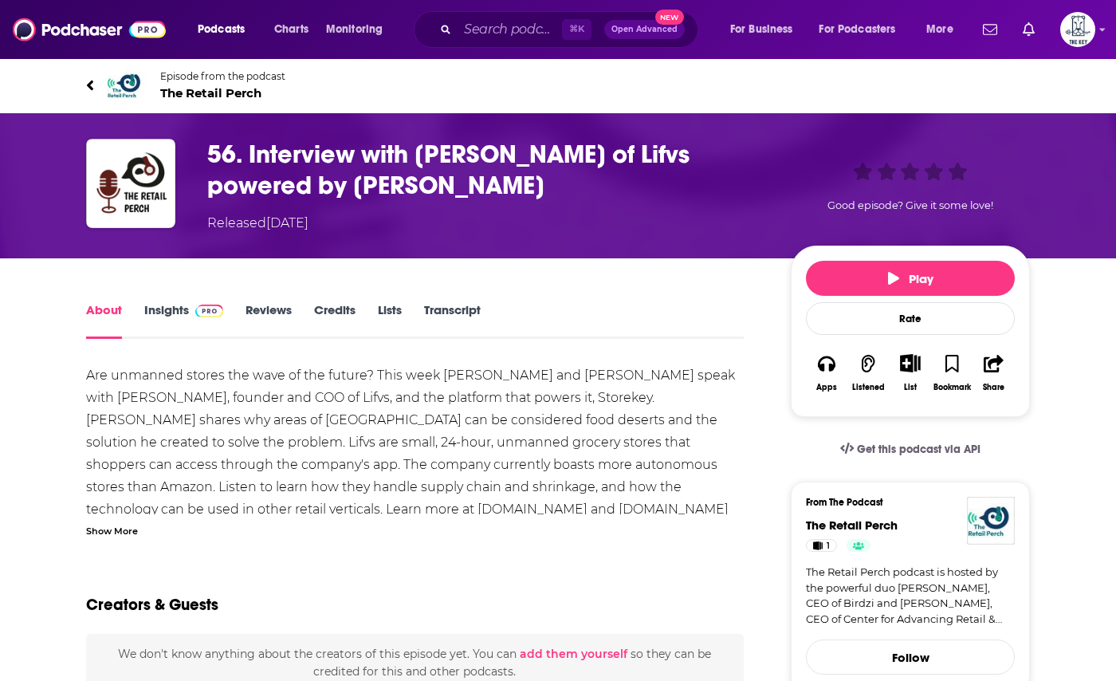
click at [147, 307] on link "Insights" at bounding box center [183, 320] width 79 height 37
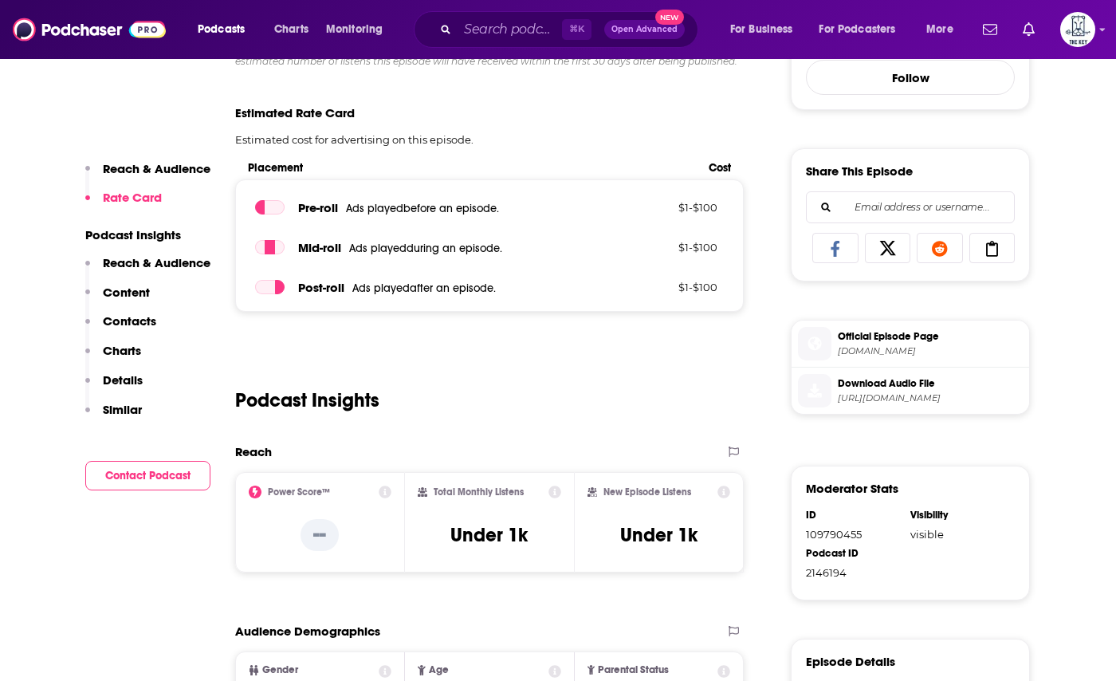
scroll to position [648, 0]
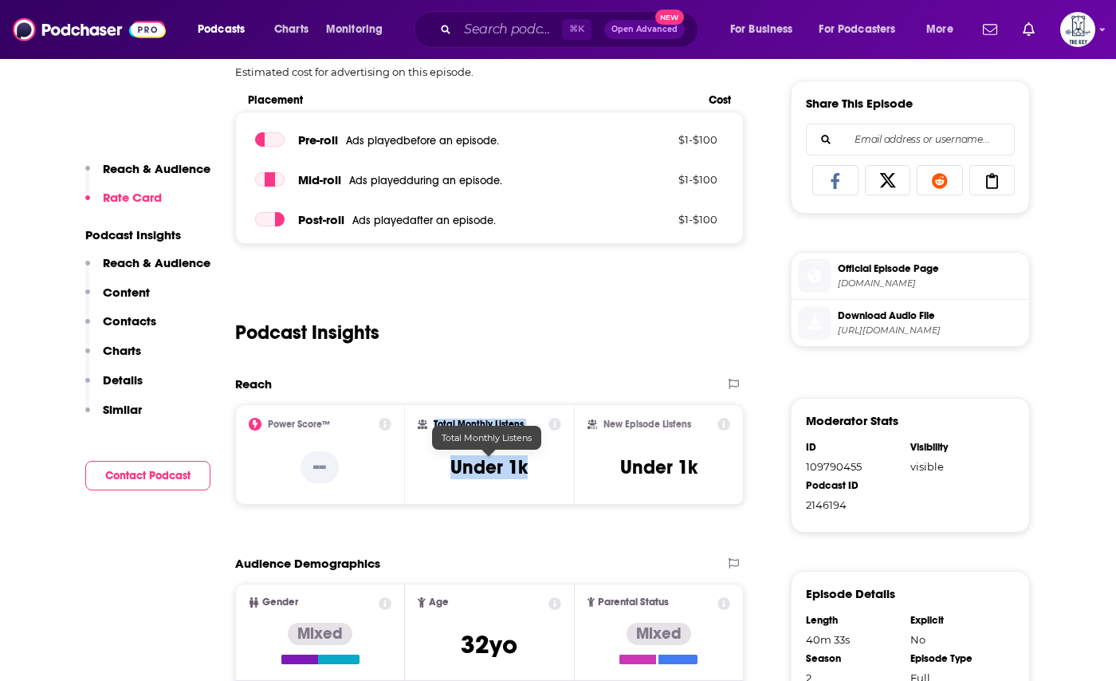
drag, startPoint x: 525, startPoint y: 470, endPoint x: 404, endPoint y: 469, distance: 121.2
click at [404, 470] on div "Power Score™ -- Total Monthly Listens Under 1k New Episode Listens Under 1k" at bounding box center [489, 454] width 509 height 100
copy div "-- Total Monthly Listens Under 1k"
click at [475, 475] on h3 "Under 1k" at bounding box center [489, 467] width 77 height 24
drag, startPoint x: 534, startPoint y: 475, endPoint x: 452, endPoint y: 475, distance: 81.3
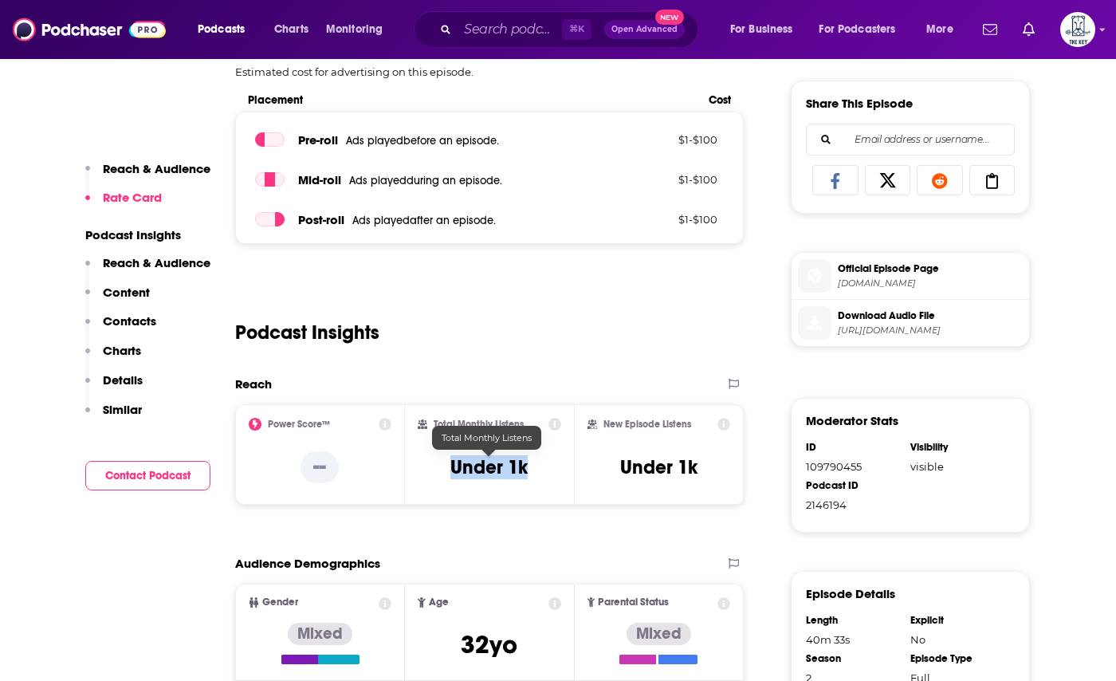
click at [452, 475] on div "Total Monthly Listens Under 1k" at bounding box center [490, 454] width 144 height 73
copy h3 "Under 1k"
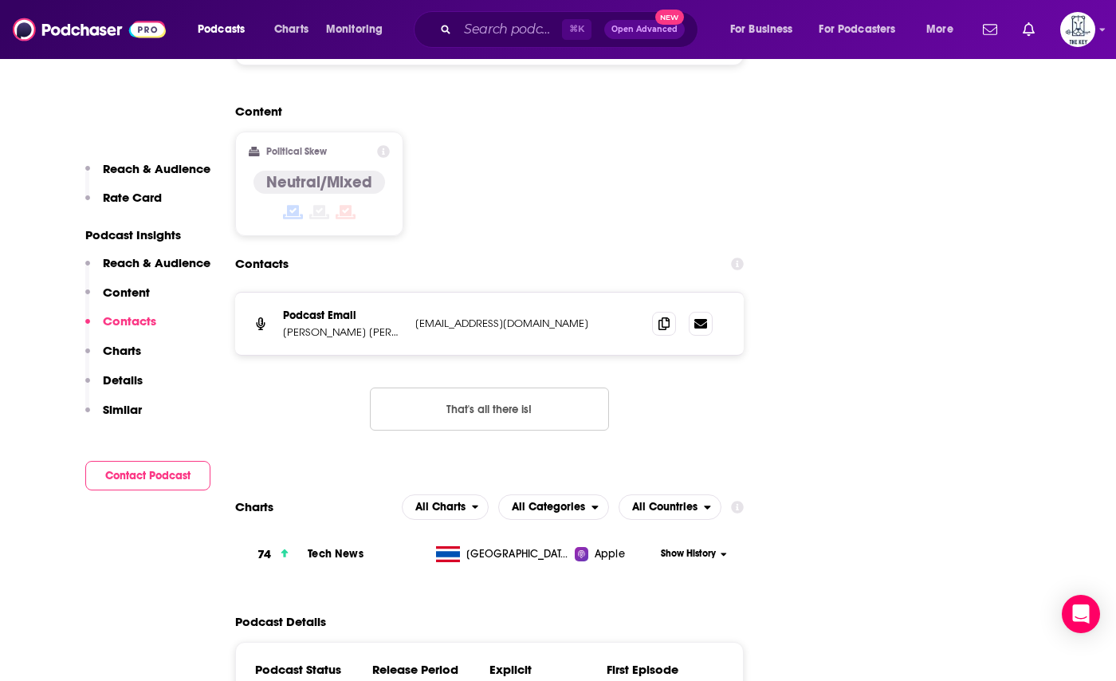
scroll to position [1563, 0]
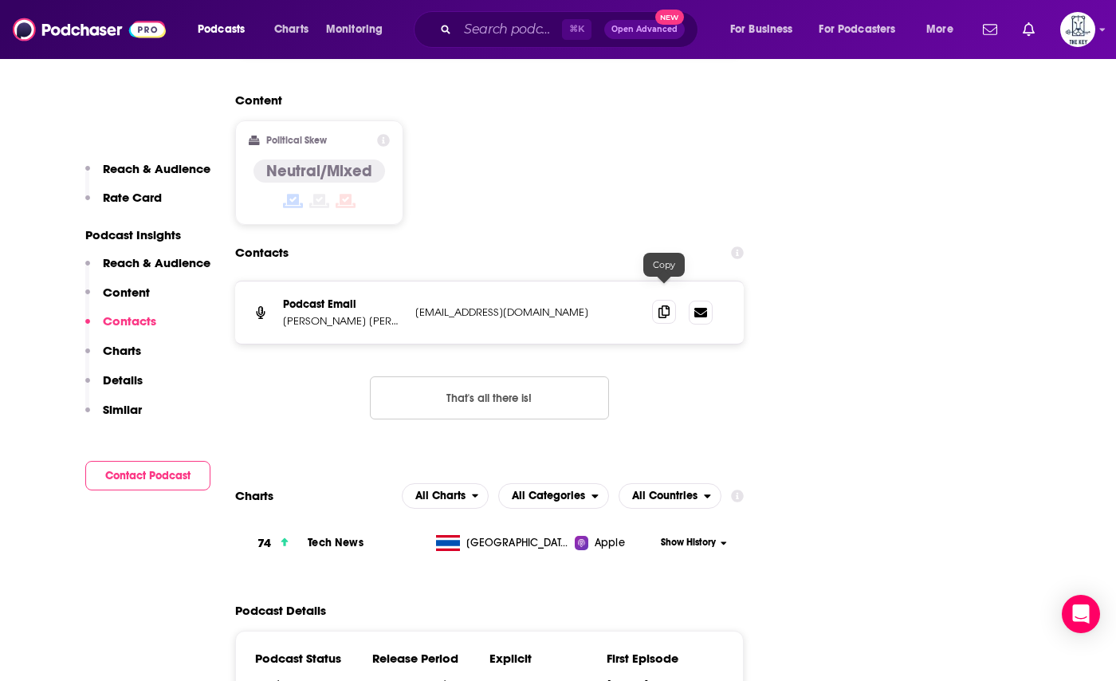
click at [668, 305] on icon at bounding box center [664, 311] width 11 height 13
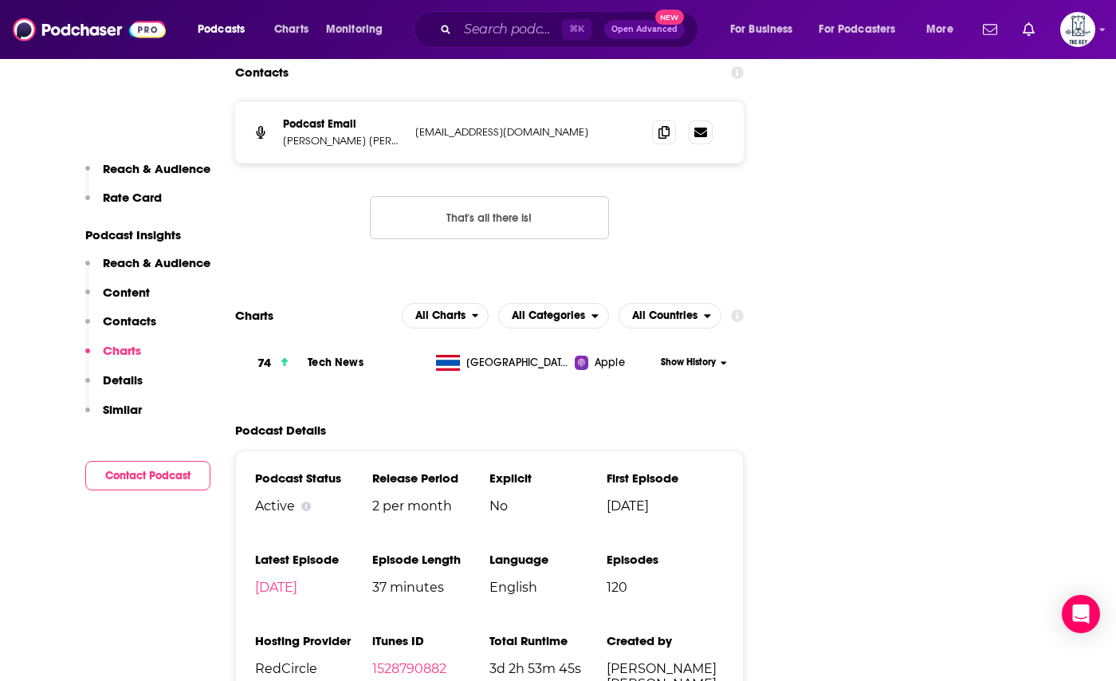
scroll to position [1772, 0]
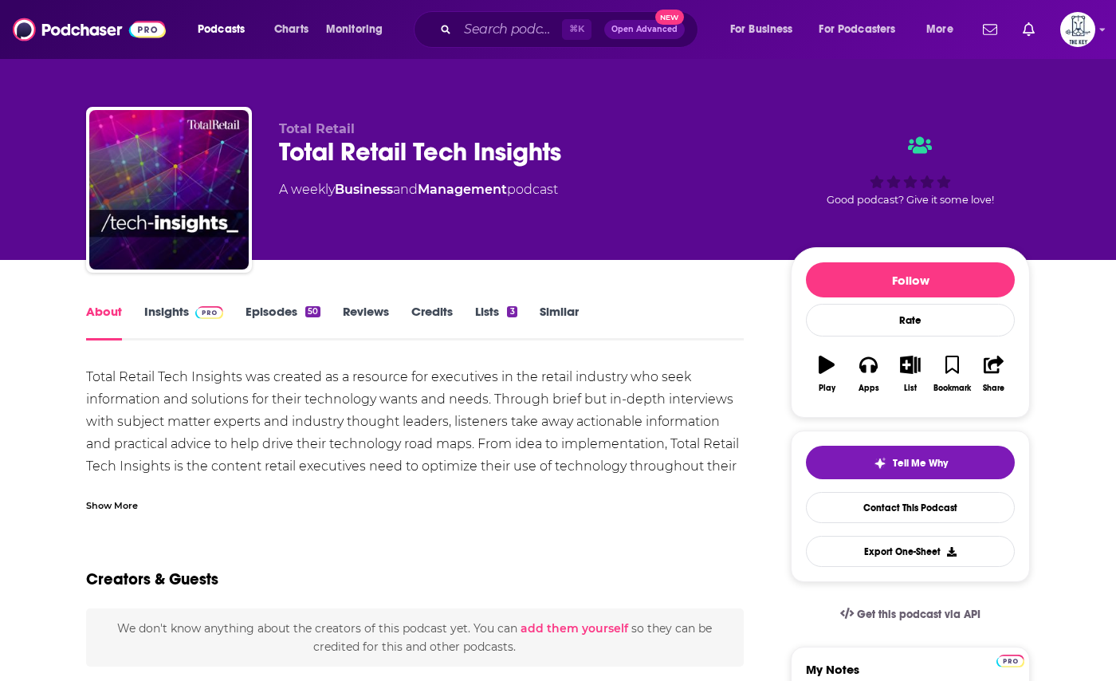
click at [199, 319] on link "Insights" at bounding box center [183, 322] width 79 height 37
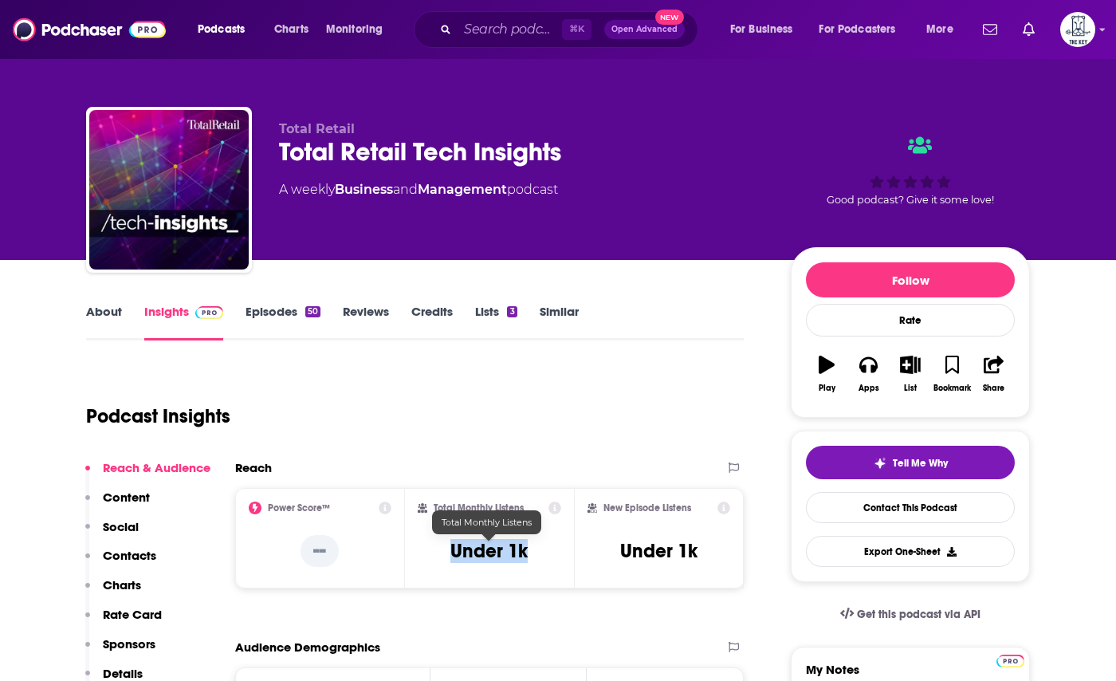
drag, startPoint x: 538, startPoint y: 552, endPoint x: 447, endPoint y: 552, distance: 91.7
click at [447, 552] on div "Total Monthly Listens Under 1k" at bounding box center [490, 538] width 144 height 73
copy h3 "Under 1k"
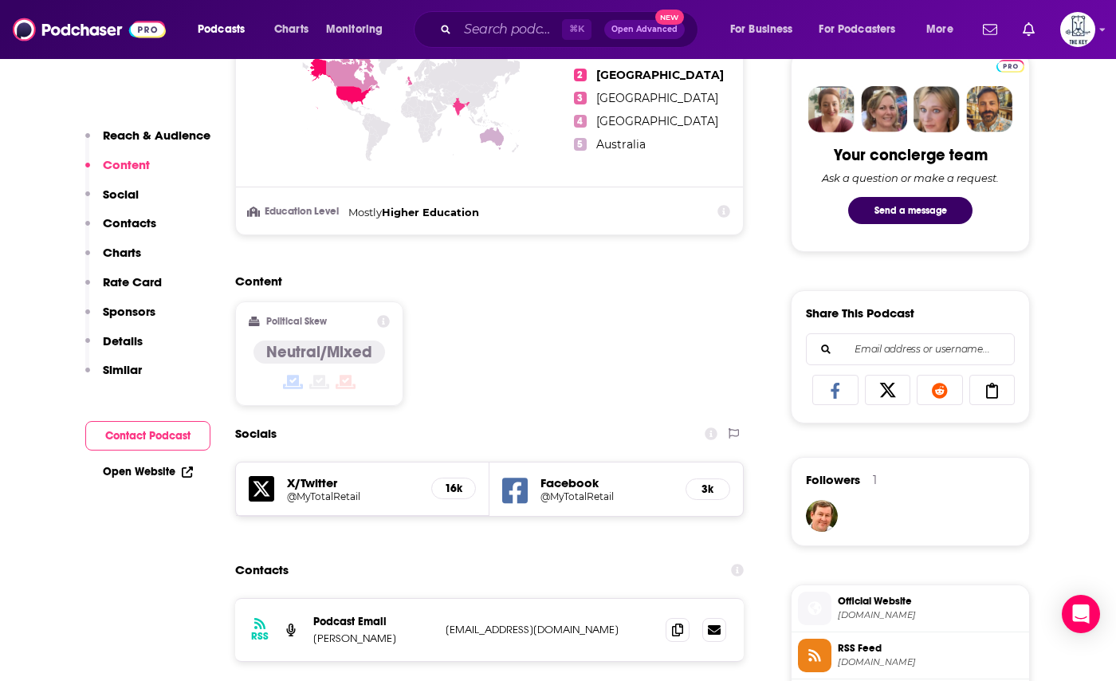
scroll to position [939, 0]
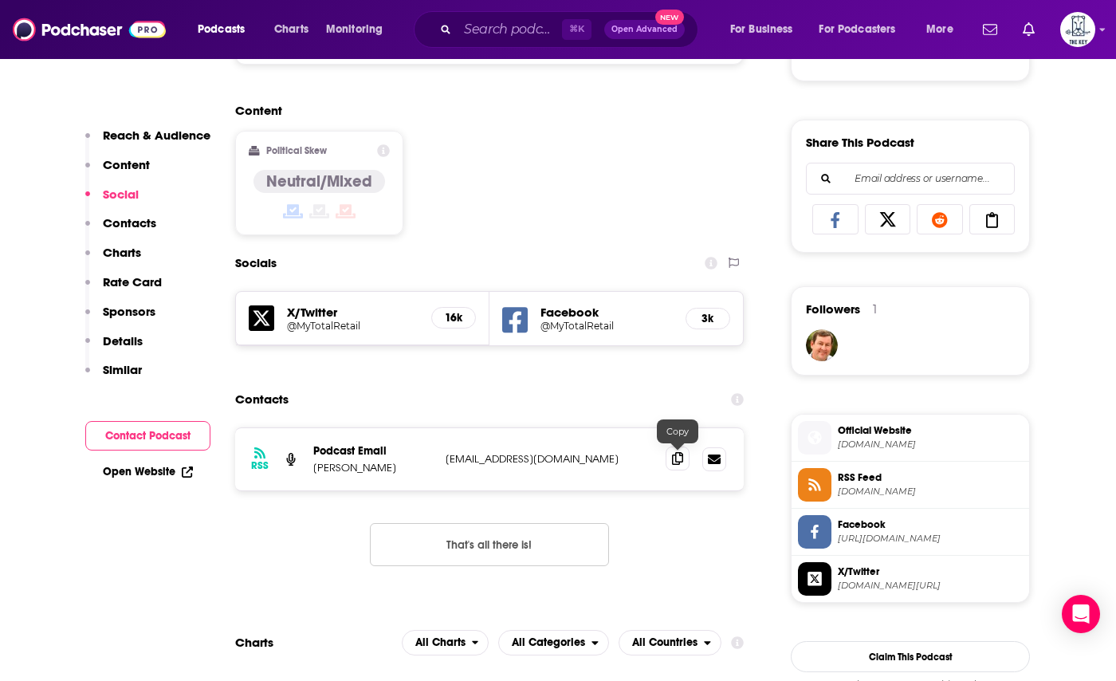
click at [675, 459] on icon at bounding box center [677, 458] width 11 height 13
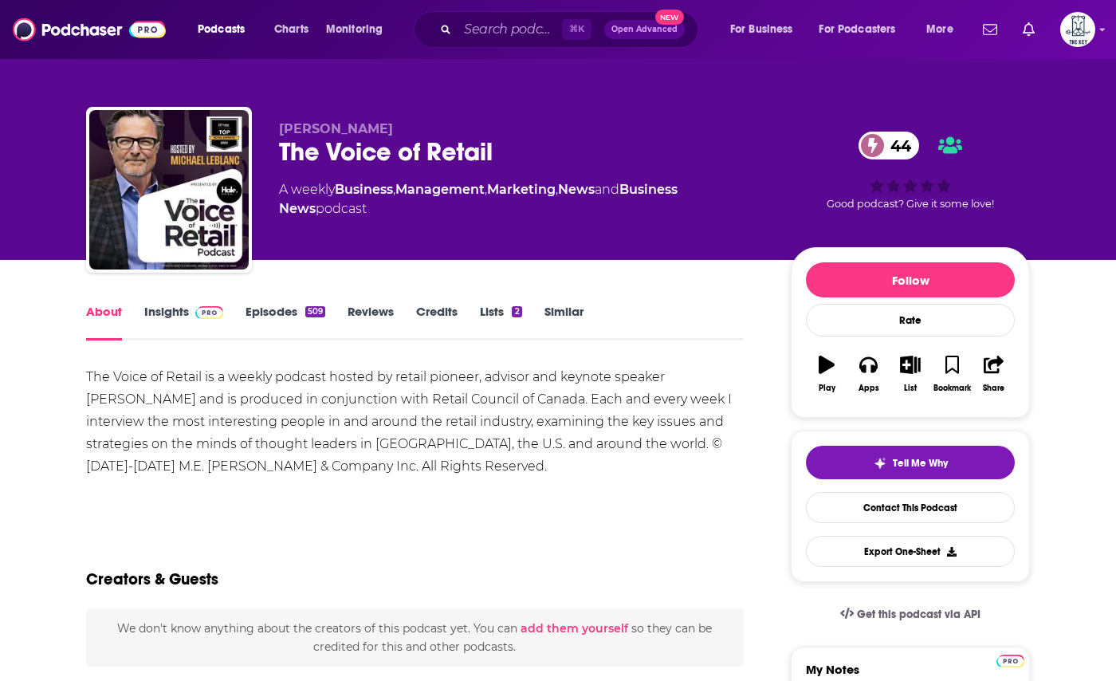
click at [189, 318] on span at bounding box center [206, 311] width 34 height 15
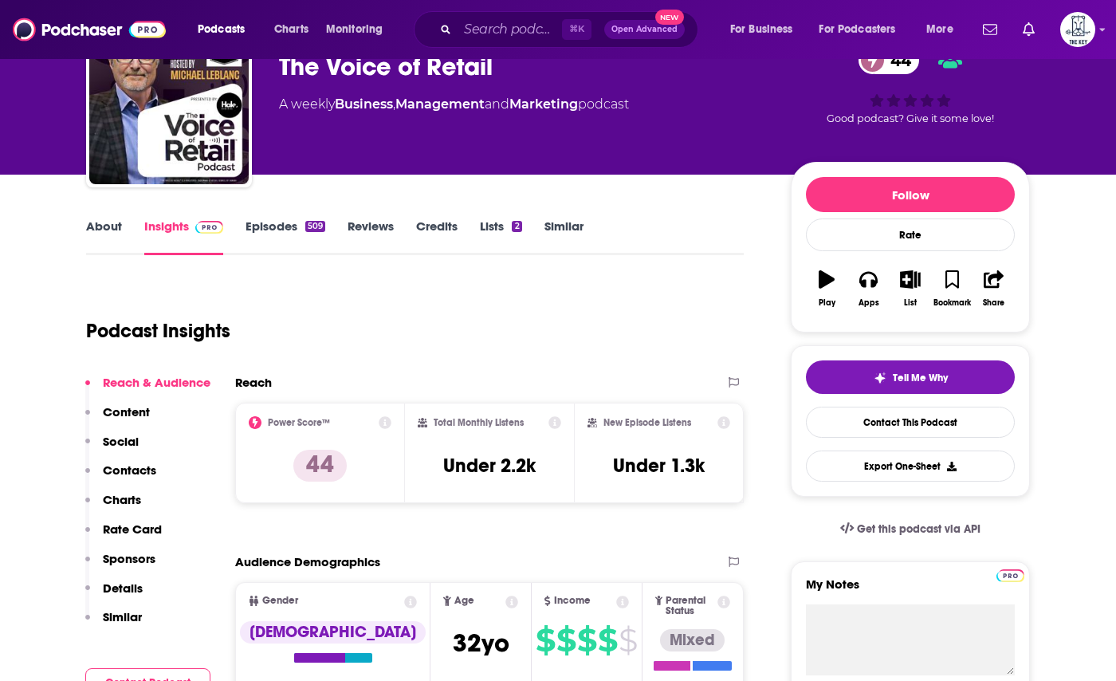
scroll to position [373, 0]
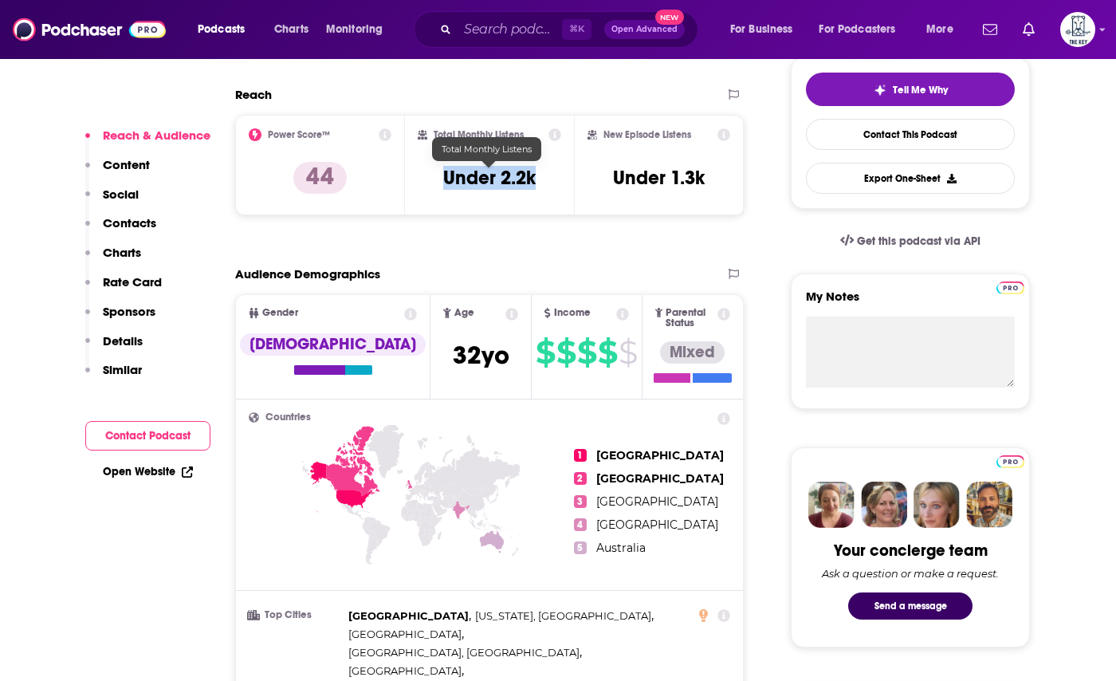
drag, startPoint x: 534, startPoint y: 175, endPoint x: 431, endPoint y: 175, distance: 103.7
click at [431, 175] on div "Total Monthly Listens Under 2.2k" at bounding box center [490, 164] width 144 height 73
copy h3 "Under 2.2k"
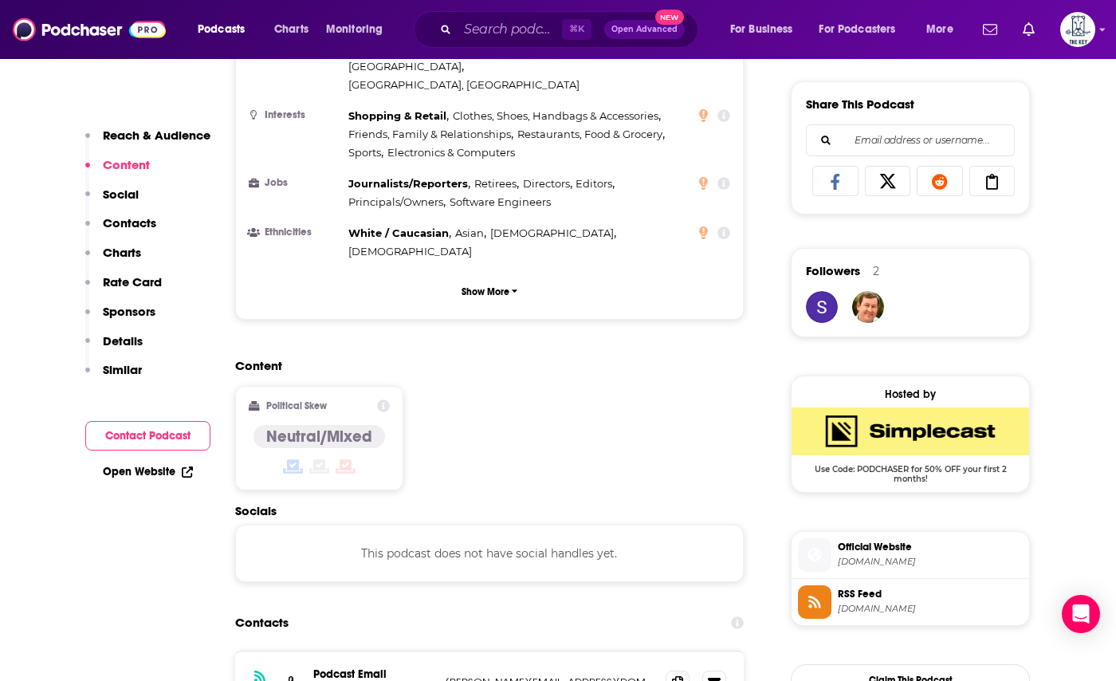
scroll to position [984, 0]
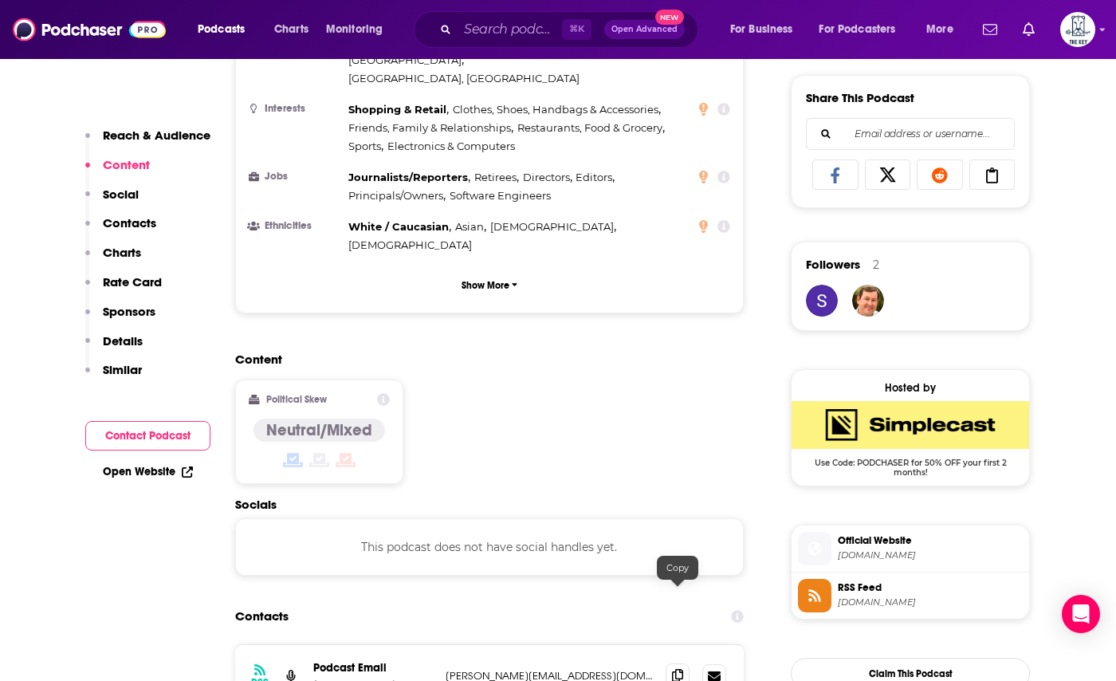
click at [669, 663] on span at bounding box center [678, 675] width 24 height 24
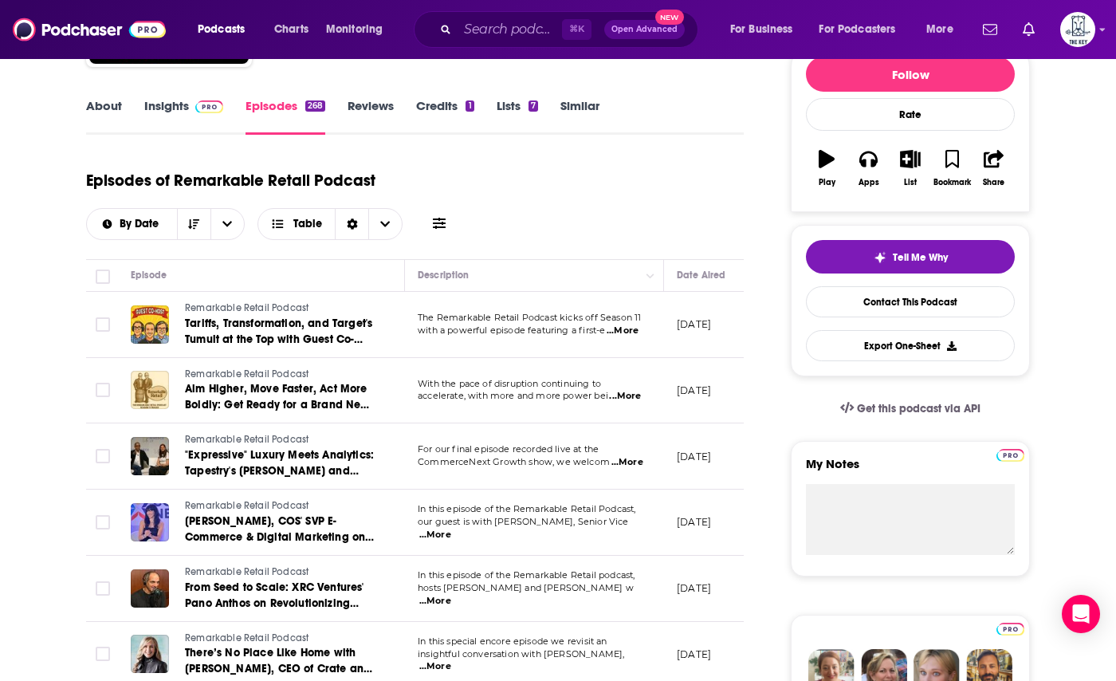
click at [631, 456] on span "...More" at bounding box center [628, 462] width 32 height 13
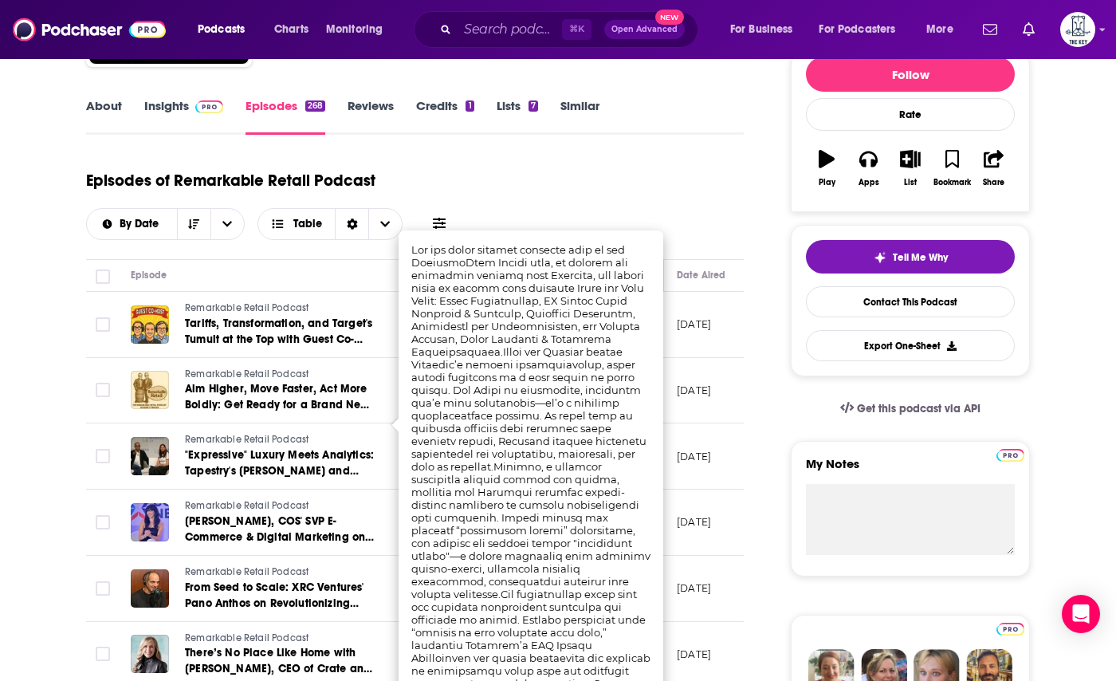
click at [669, 292] on td "[DATE]" at bounding box center [716, 325] width 104 height 66
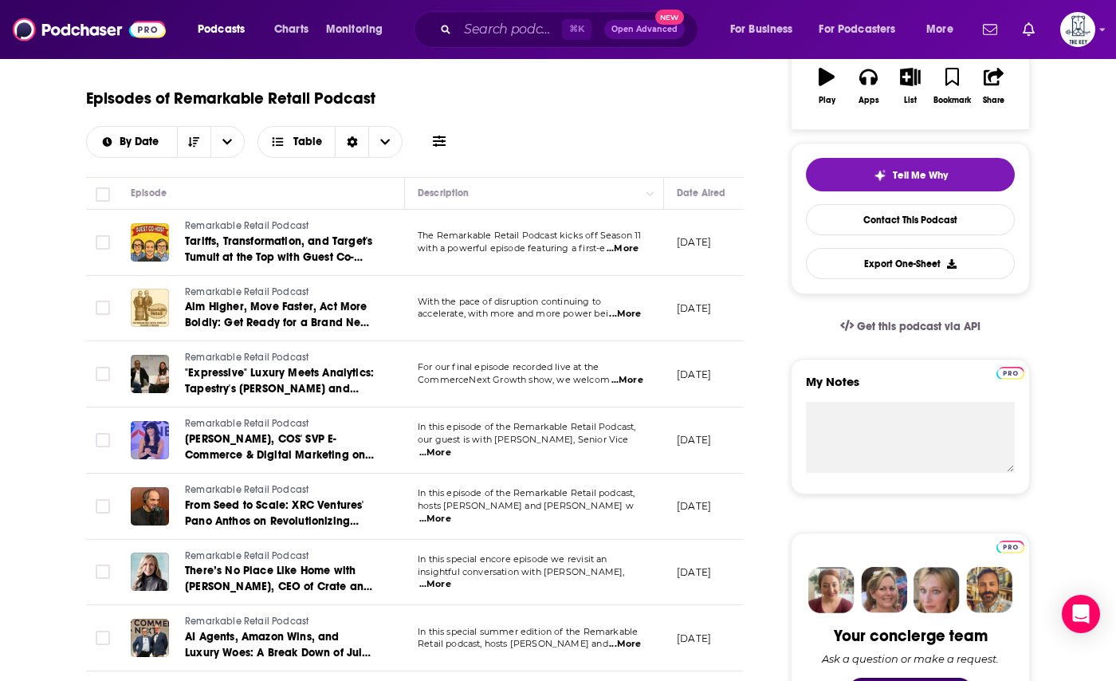
scroll to position [336, 0]
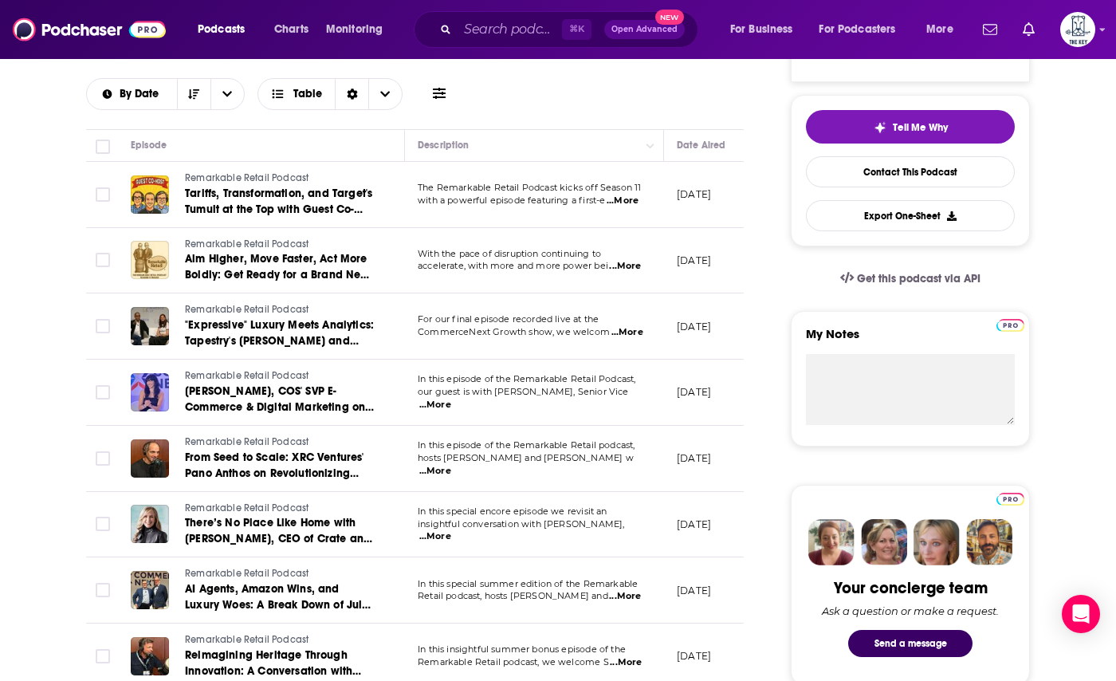
click at [451, 530] on span "...More" at bounding box center [435, 536] width 32 height 13
drag, startPoint x: 558, startPoint y: 129, endPoint x: 569, endPoint y: 132, distance: 10.8
click at [451, 530] on span "...More" at bounding box center [435, 536] width 32 height 13
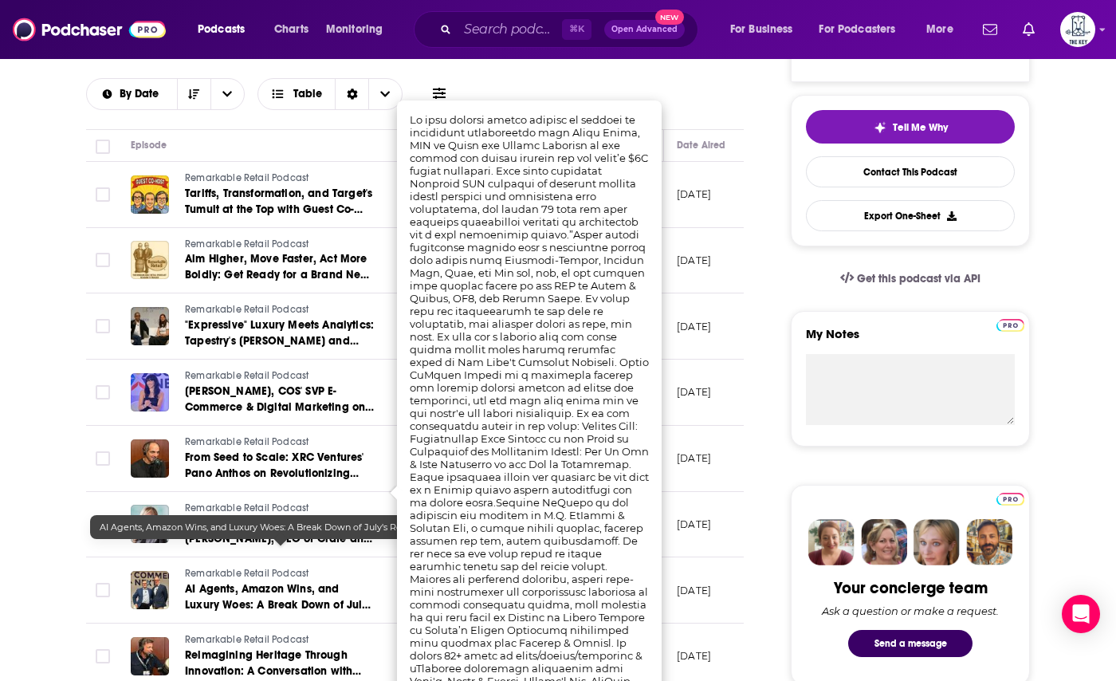
click at [335, 582] on span "AI Agents, Amazon Wins, and Luxury Woes: A Break Down of July's Retail’s Hottes…" at bounding box center [280, 604] width 190 height 45
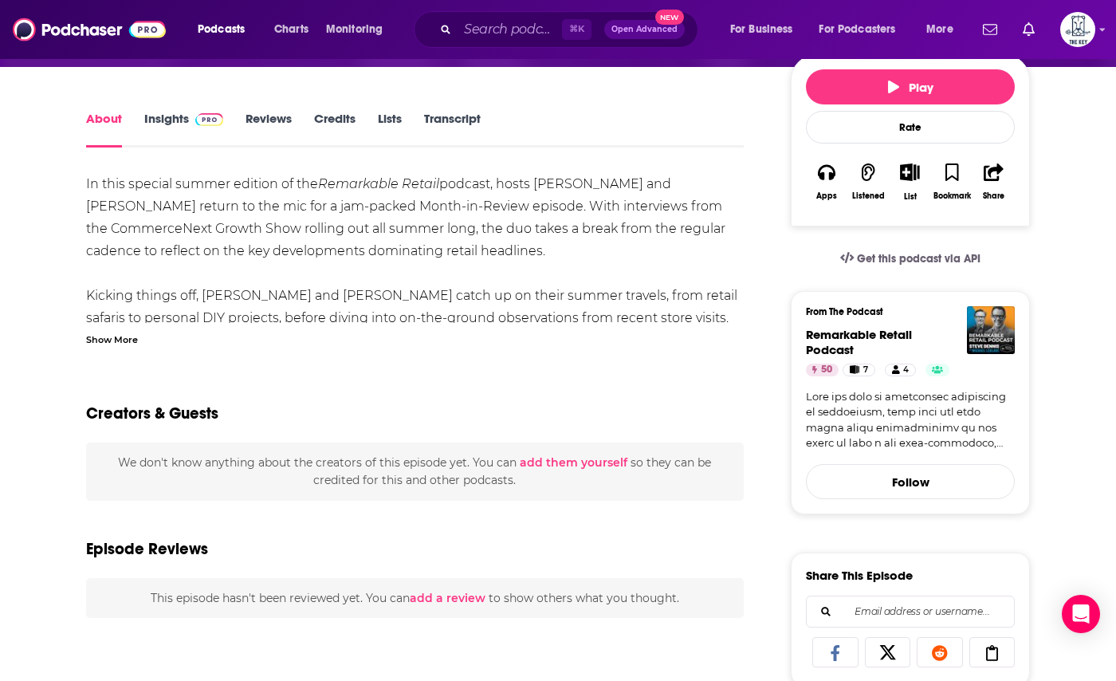
scroll to position [297, 0]
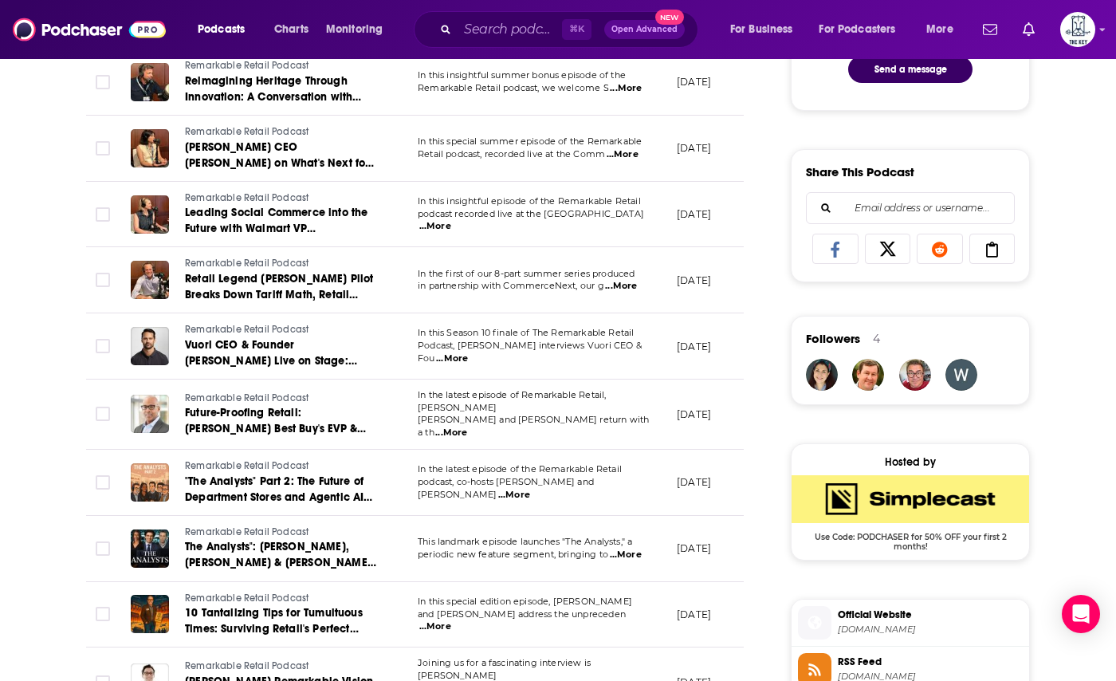
scroll to position [919, 0]
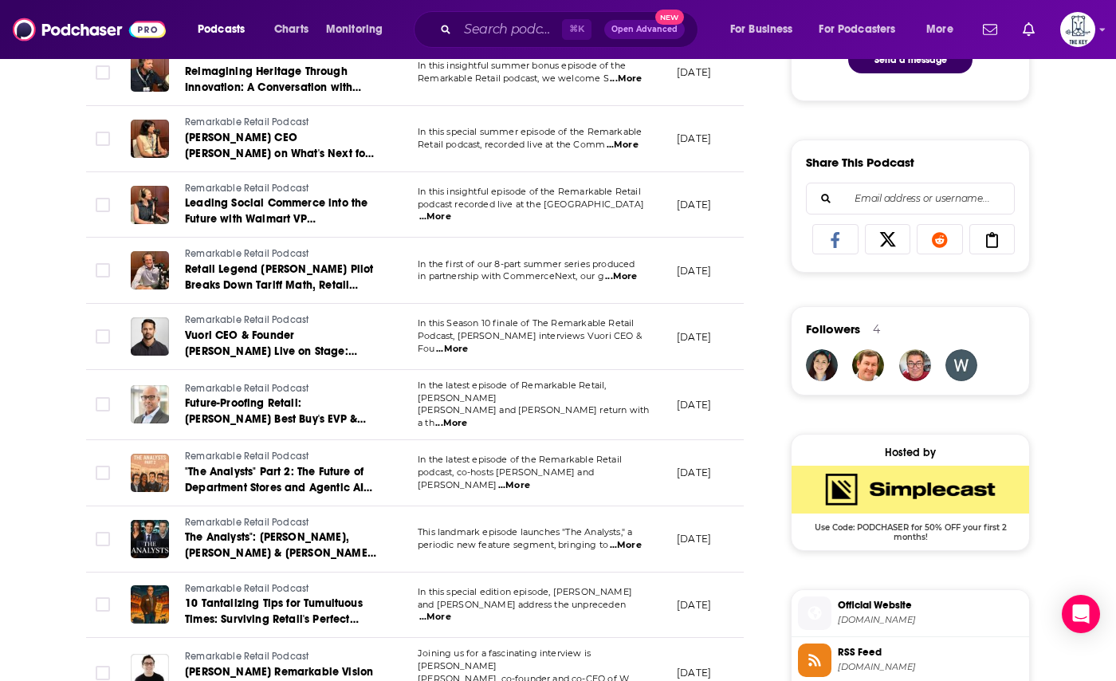
click at [467, 417] on span "...More" at bounding box center [451, 423] width 32 height 13
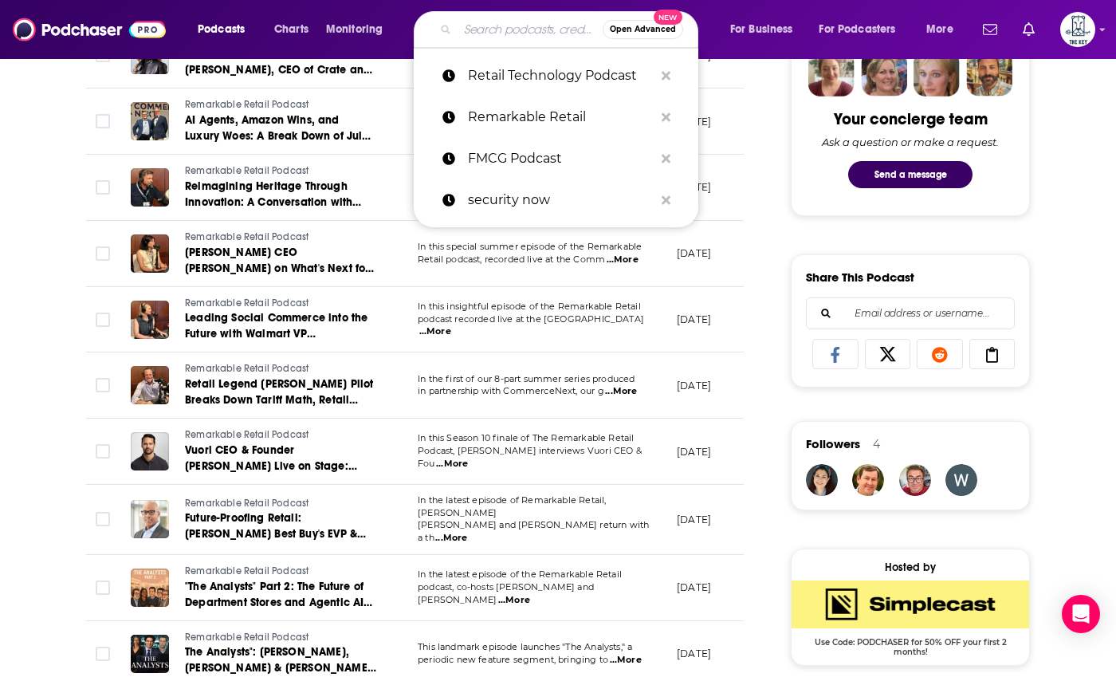
scroll to position [771, 0]
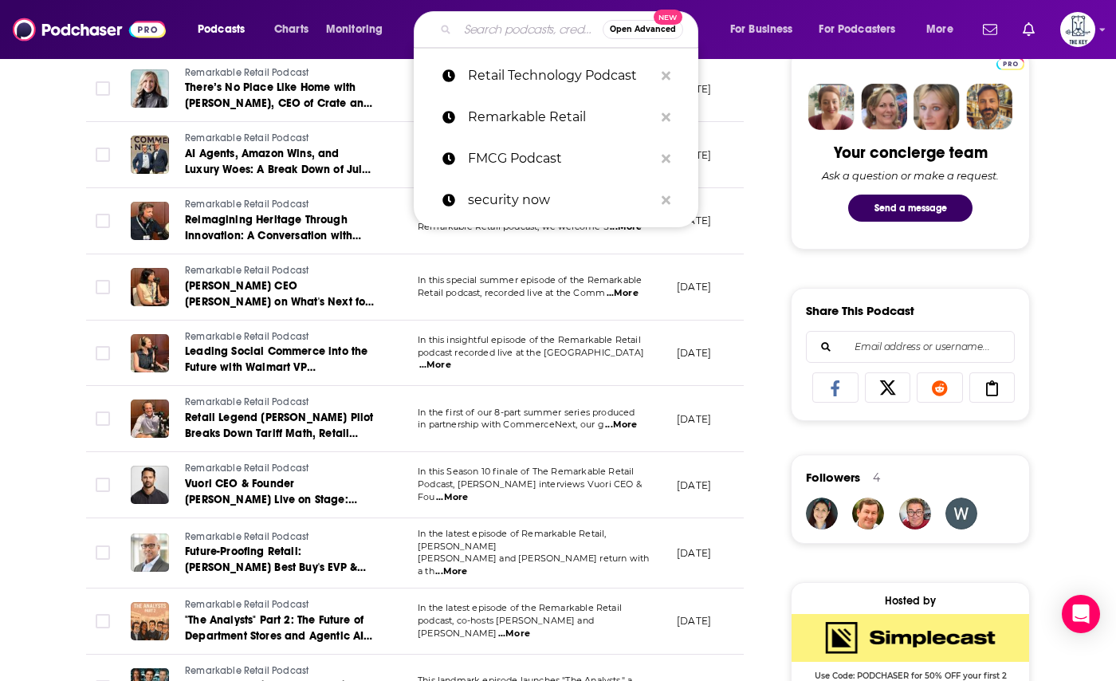
click at [419, 254] on td "In this special summer episode of the Remarkable Retail podcast, recorded live …" at bounding box center [534, 287] width 259 height 66
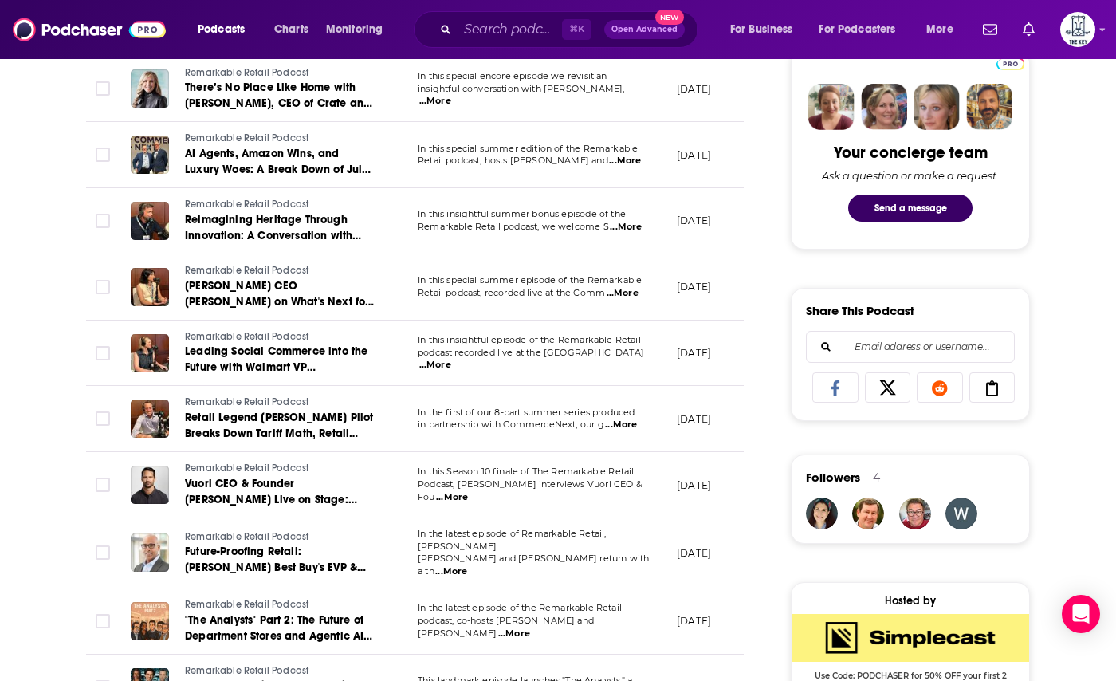
click at [626, 221] on span "...More" at bounding box center [626, 227] width 32 height 13
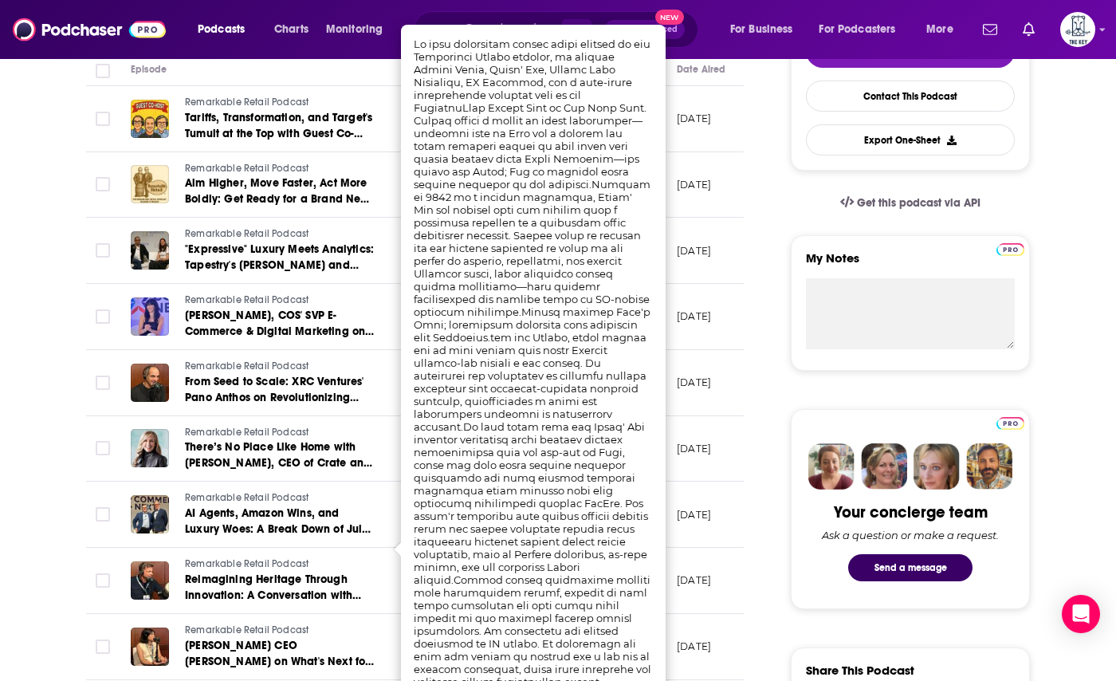
scroll to position [407, 0]
